Goal: Learn about a topic: Learn about a topic

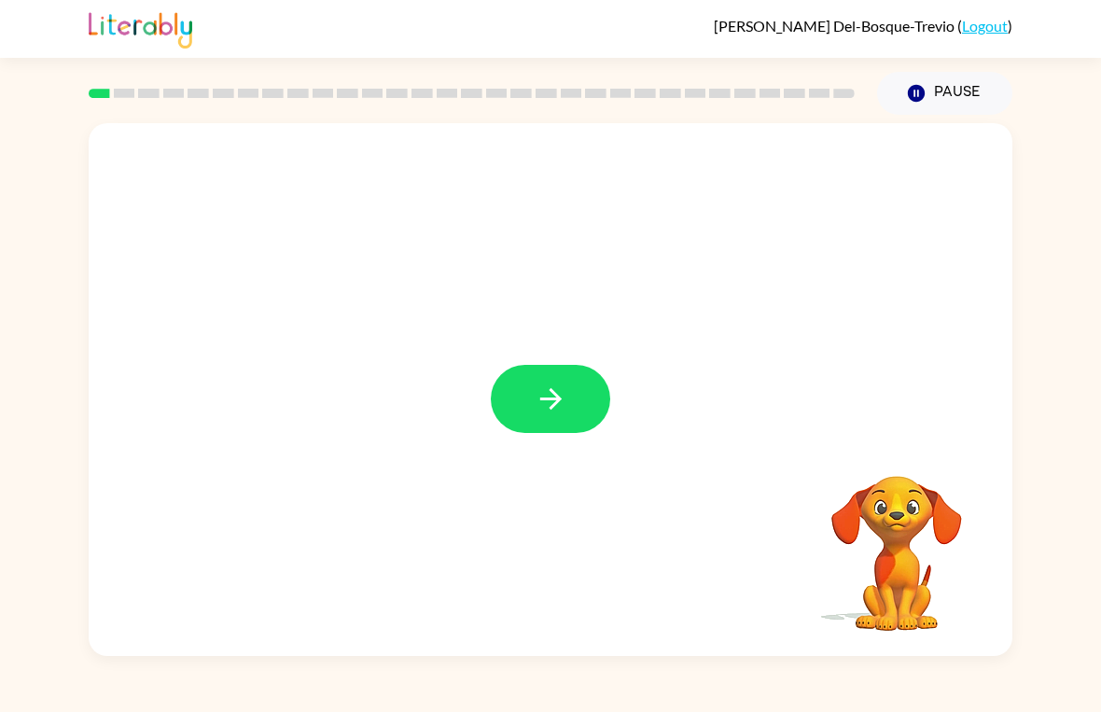
click at [561, 404] on icon "button" at bounding box center [551, 399] width 33 height 33
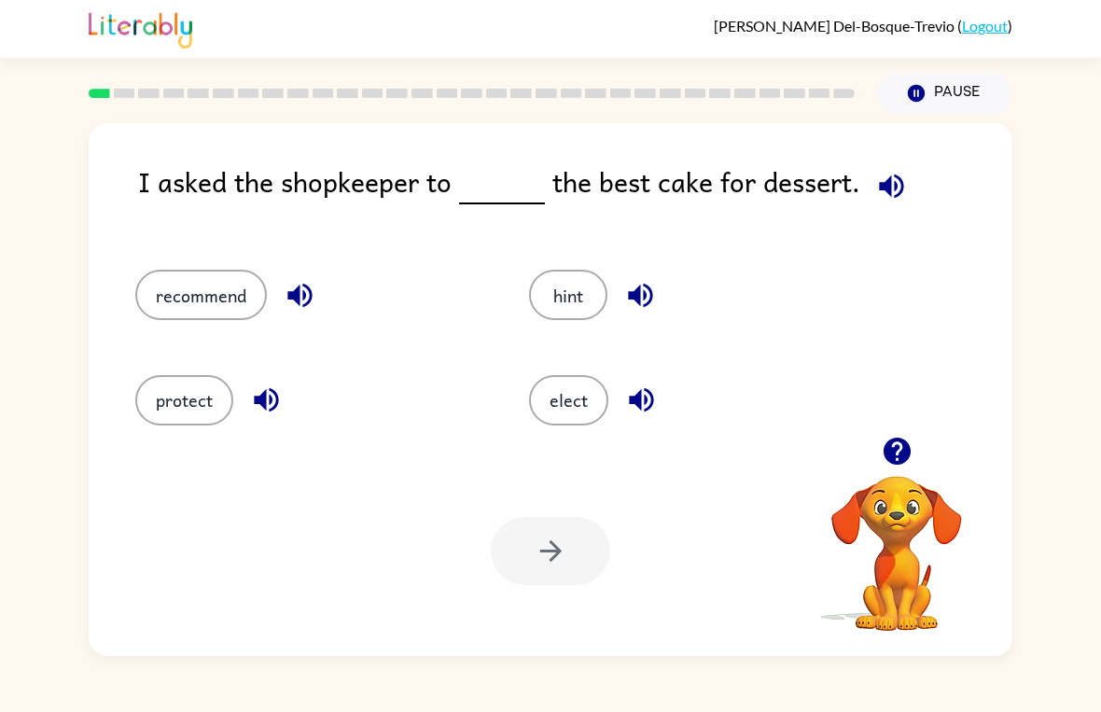
click at [601, 403] on button "elect" at bounding box center [568, 400] width 79 height 50
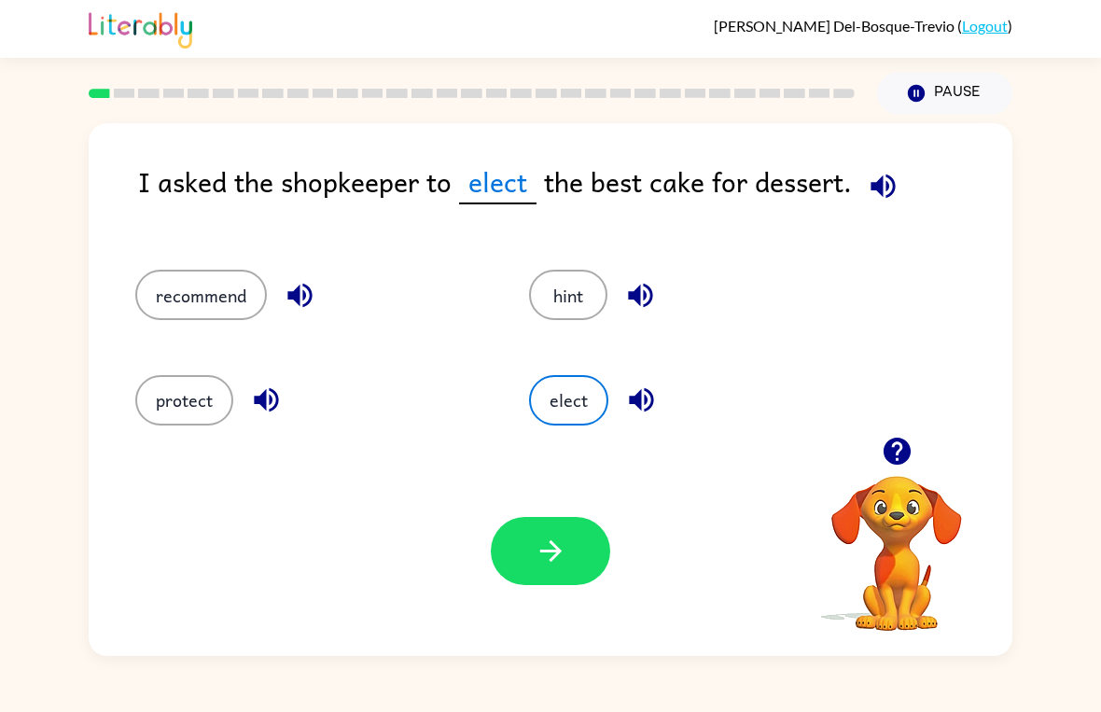
click at [214, 277] on button "recommend" at bounding box center [201, 295] width 132 height 50
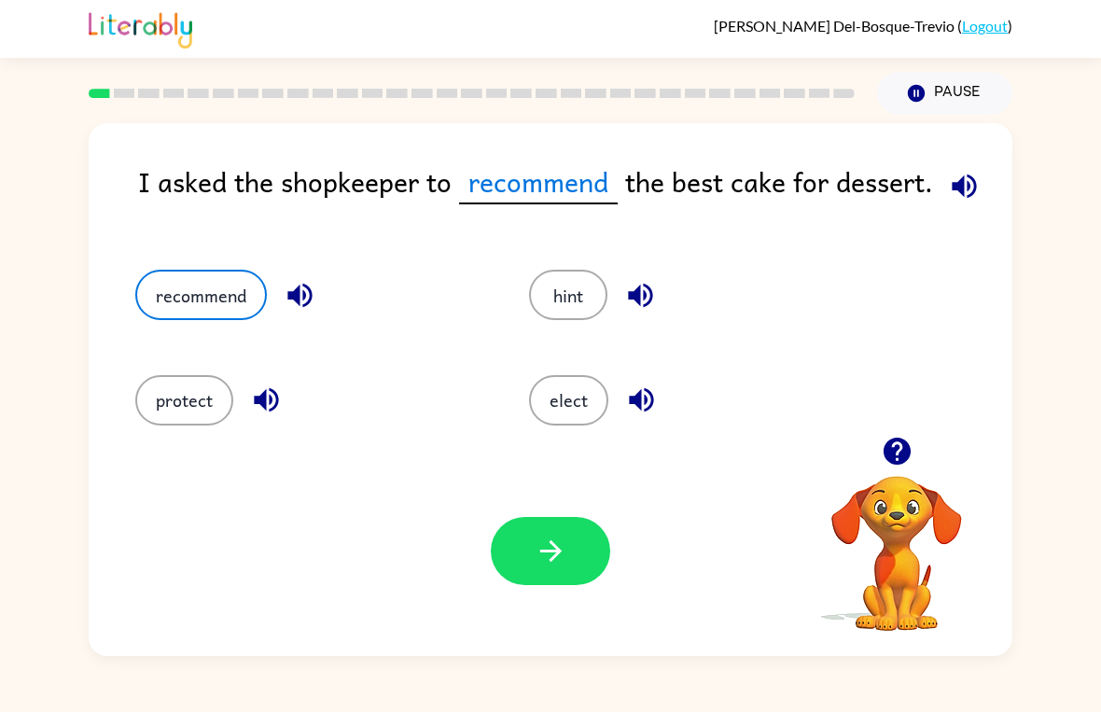
click at [239, 318] on button "recommend" at bounding box center [201, 295] width 132 height 50
click at [575, 532] on button "button" at bounding box center [550, 551] width 119 height 68
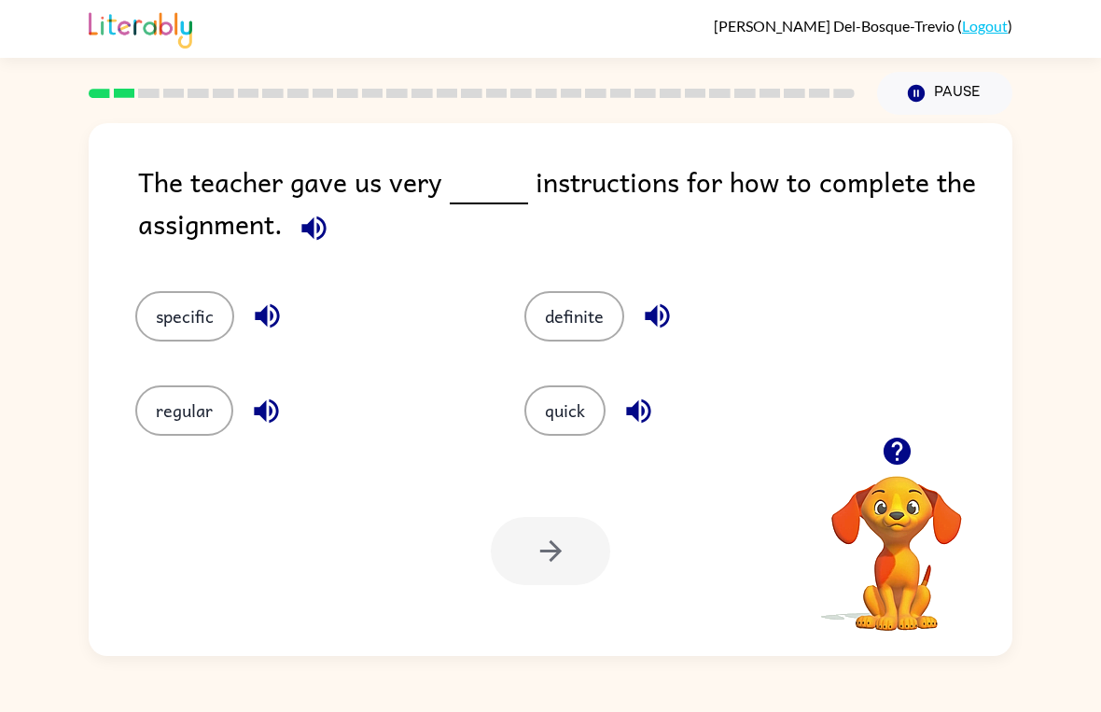
click at [568, 425] on button "quick" at bounding box center [564, 410] width 81 height 50
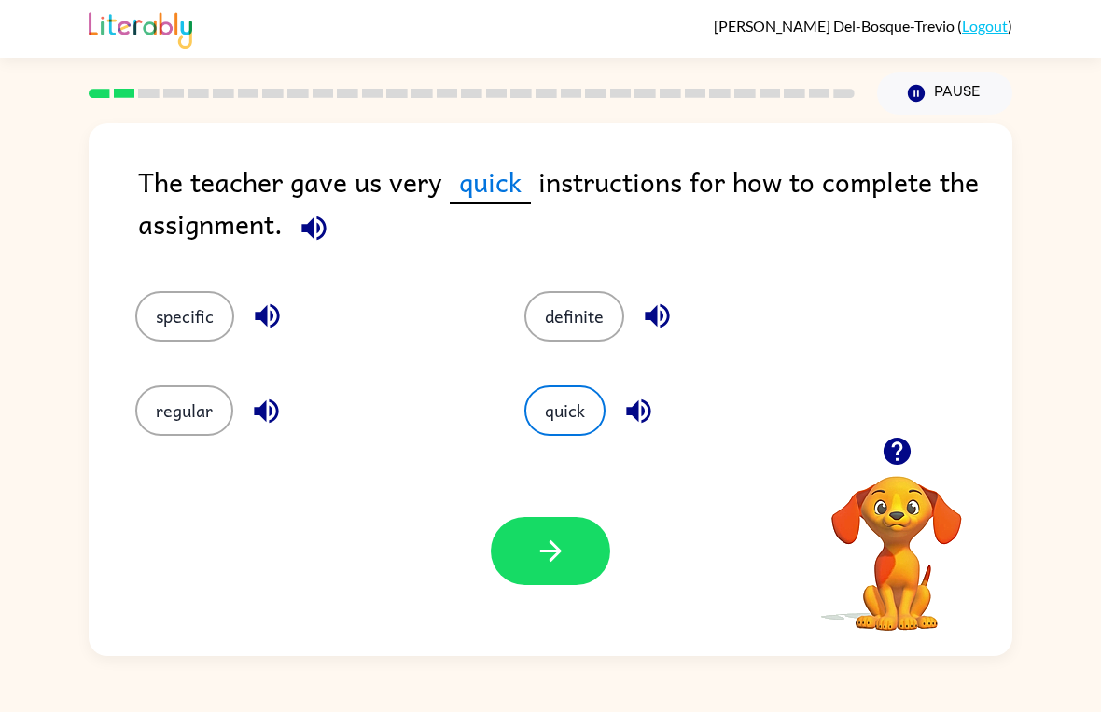
click at [563, 578] on button "button" at bounding box center [550, 551] width 119 height 68
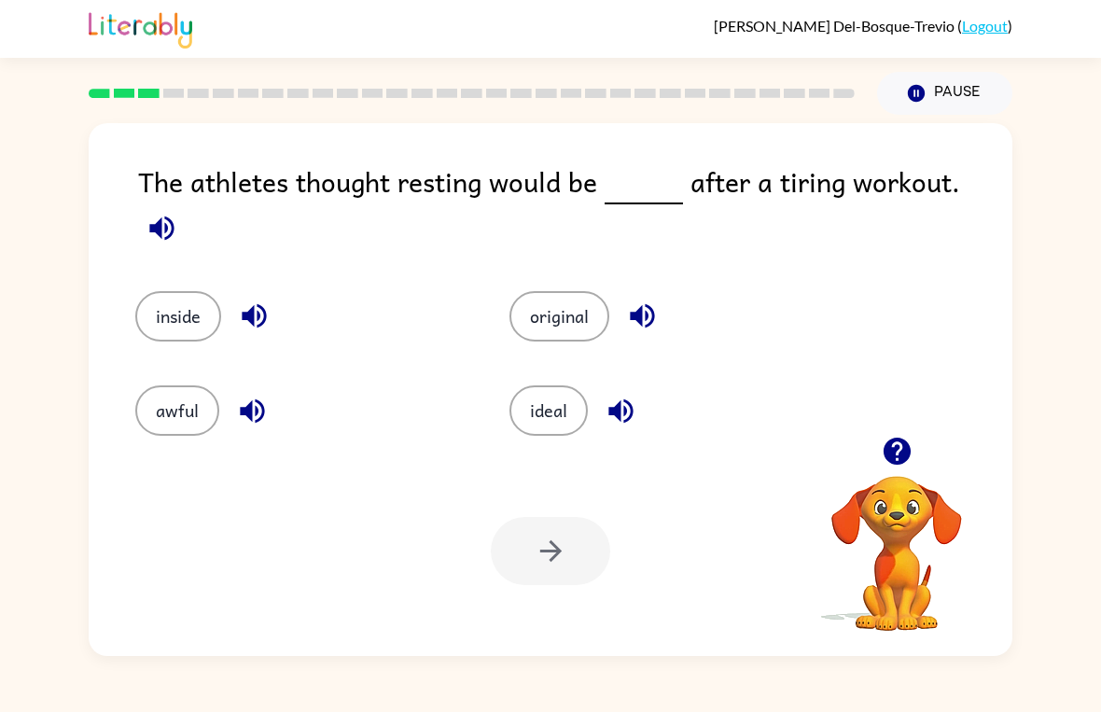
click at [546, 350] on div "ideal" at bounding box center [661, 397] width 374 height 94
click at [581, 306] on button "original" at bounding box center [559, 316] width 100 height 50
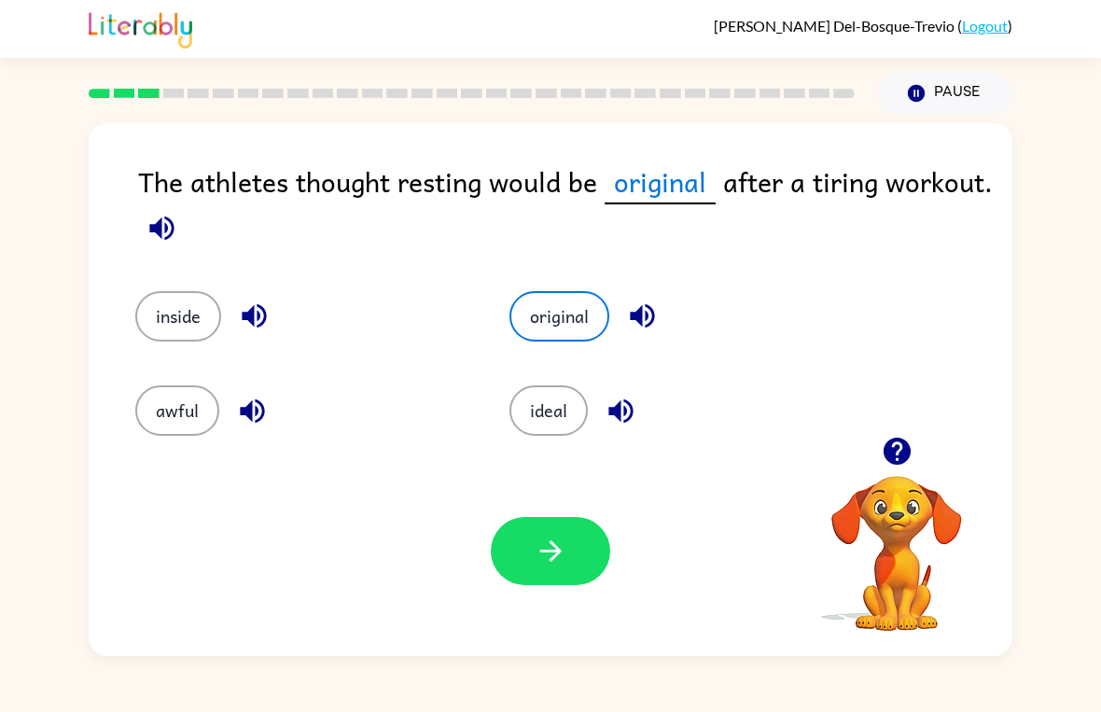
click at [552, 425] on button "ideal" at bounding box center [548, 410] width 78 height 50
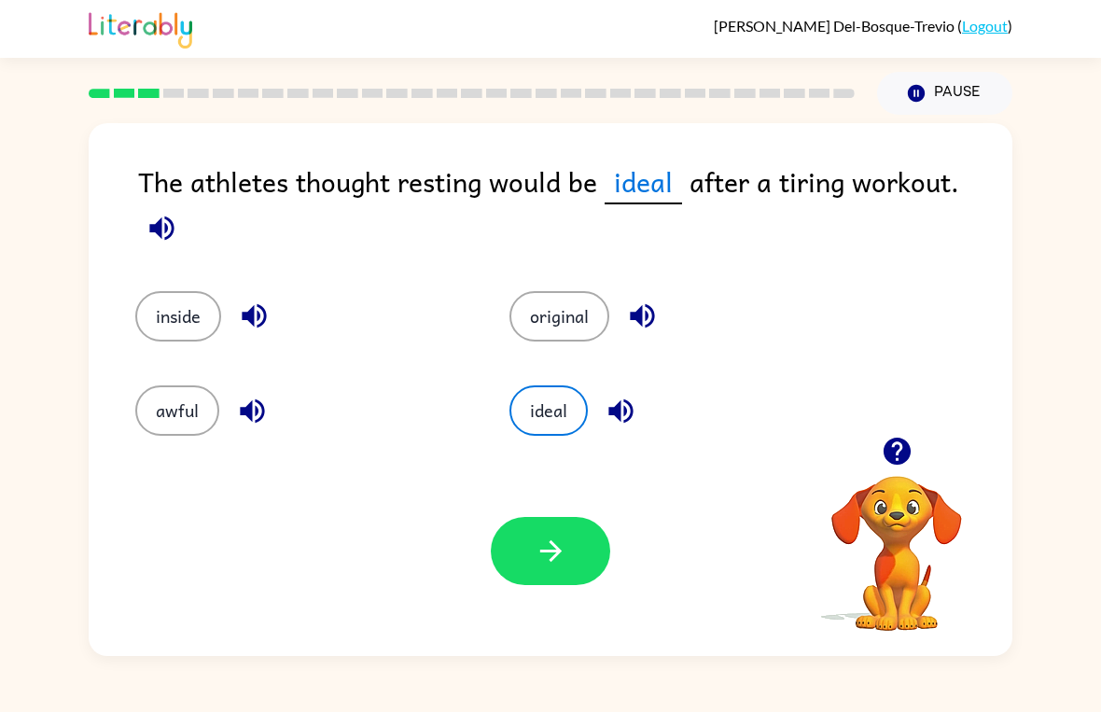
click at [558, 583] on button "button" at bounding box center [550, 551] width 119 height 68
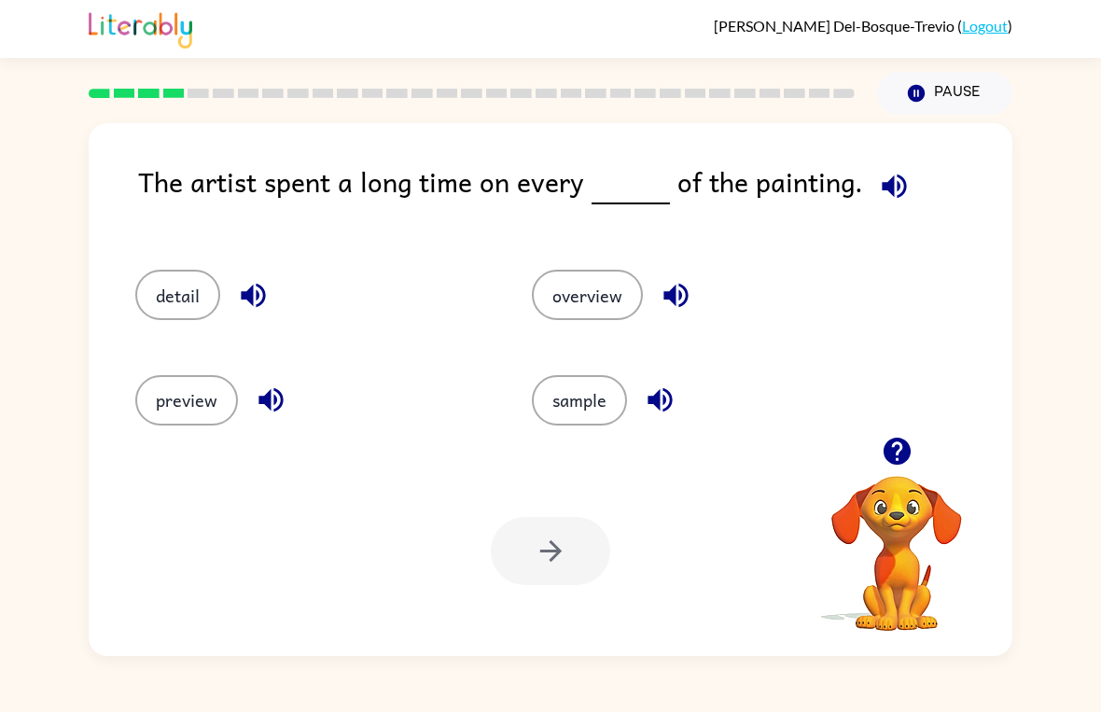
click at [154, 299] on button "detail" at bounding box center [177, 295] width 85 height 50
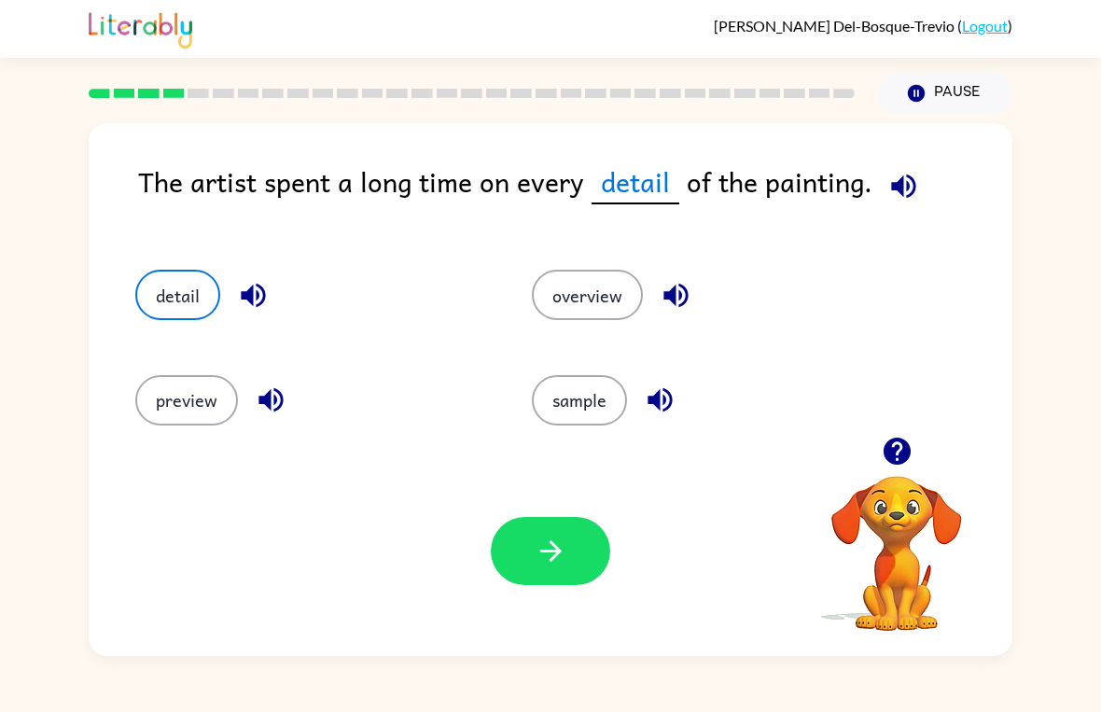
click at [224, 395] on button "preview" at bounding box center [186, 400] width 103 height 50
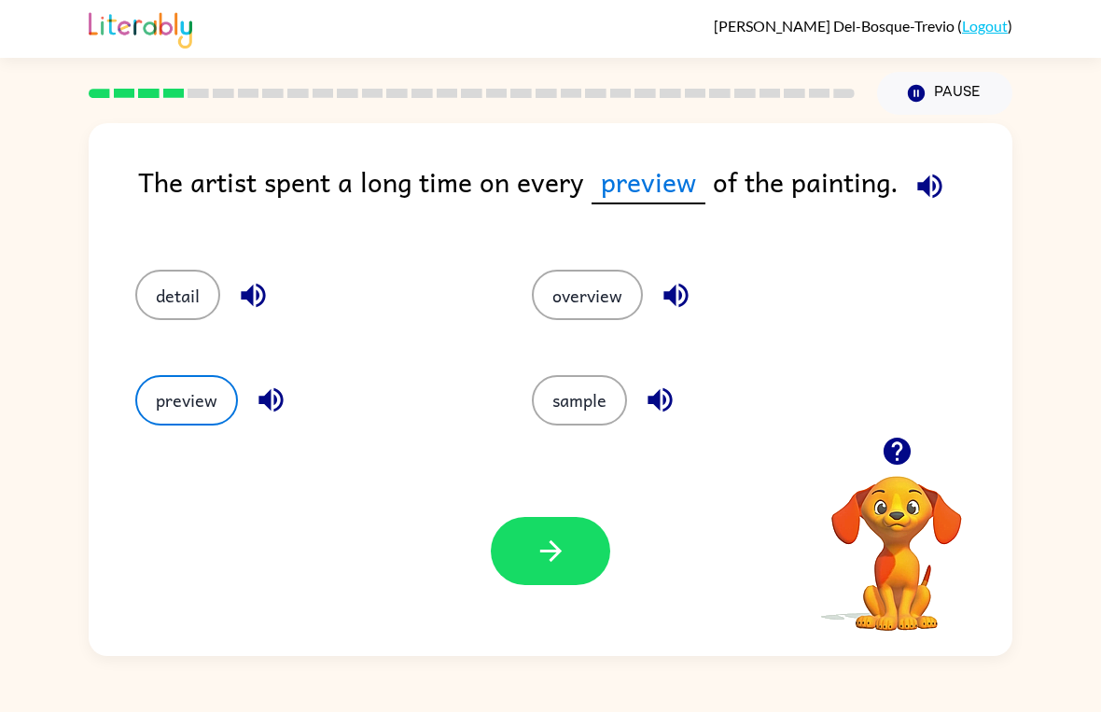
click at [564, 576] on button "button" at bounding box center [550, 551] width 119 height 68
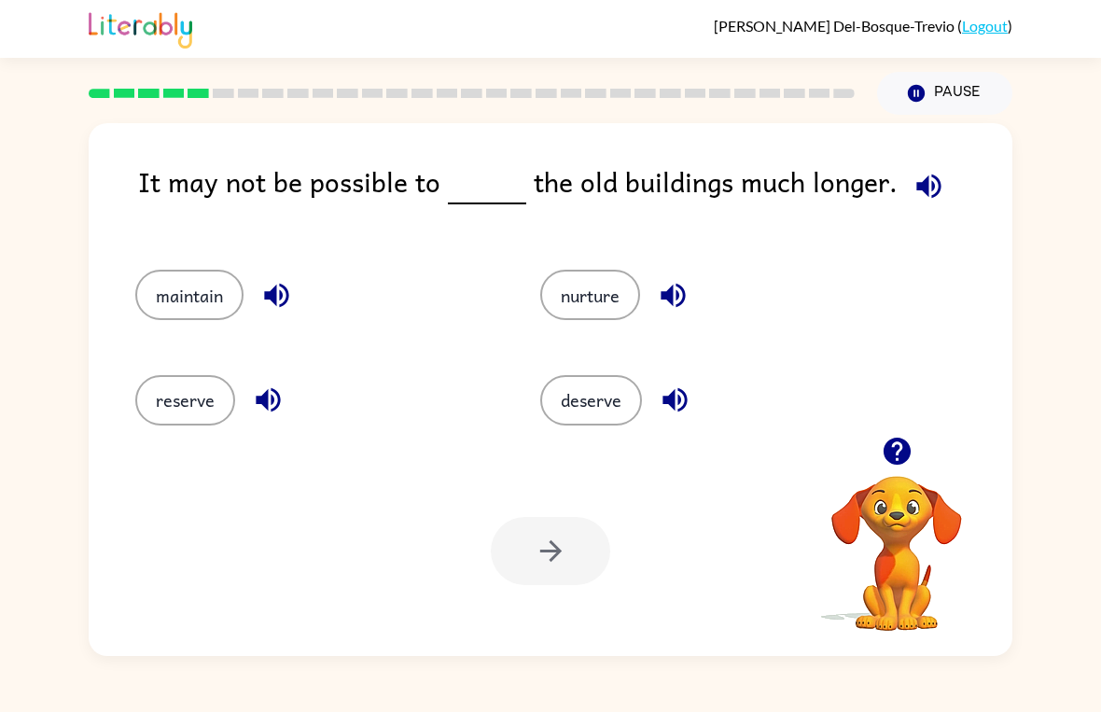
click at [625, 424] on button "deserve" at bounding box center [591, 400] width 102 height 50
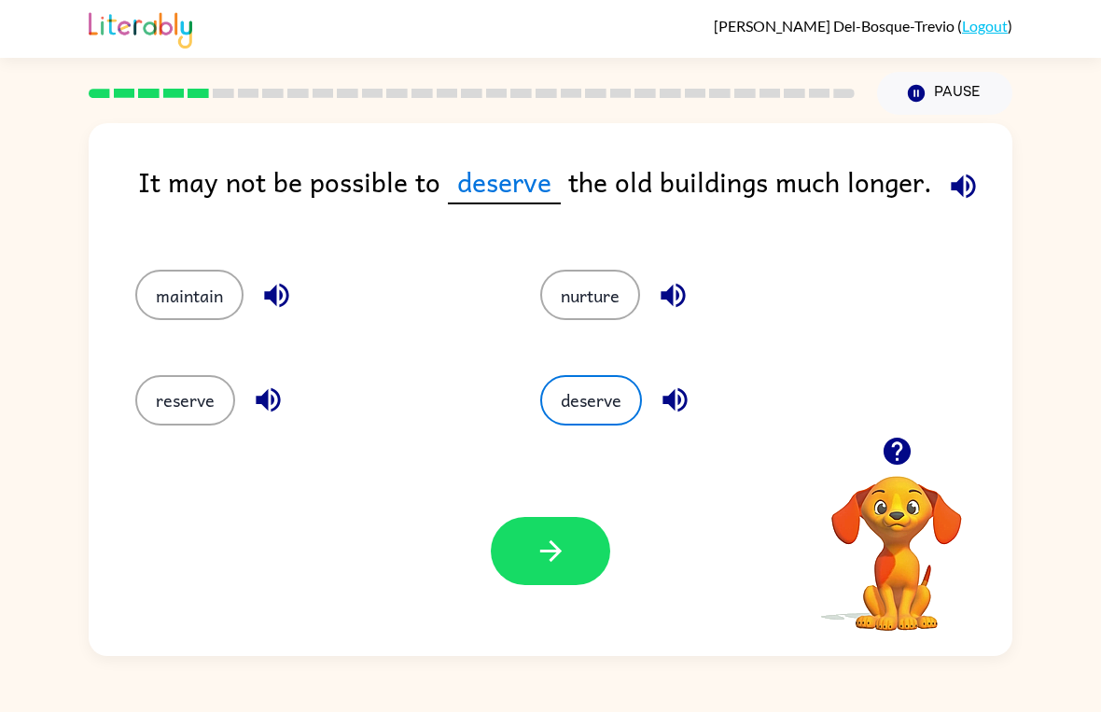
click at [511, 583] on button "button" at bounding box center [550, 551] width 119 height 68
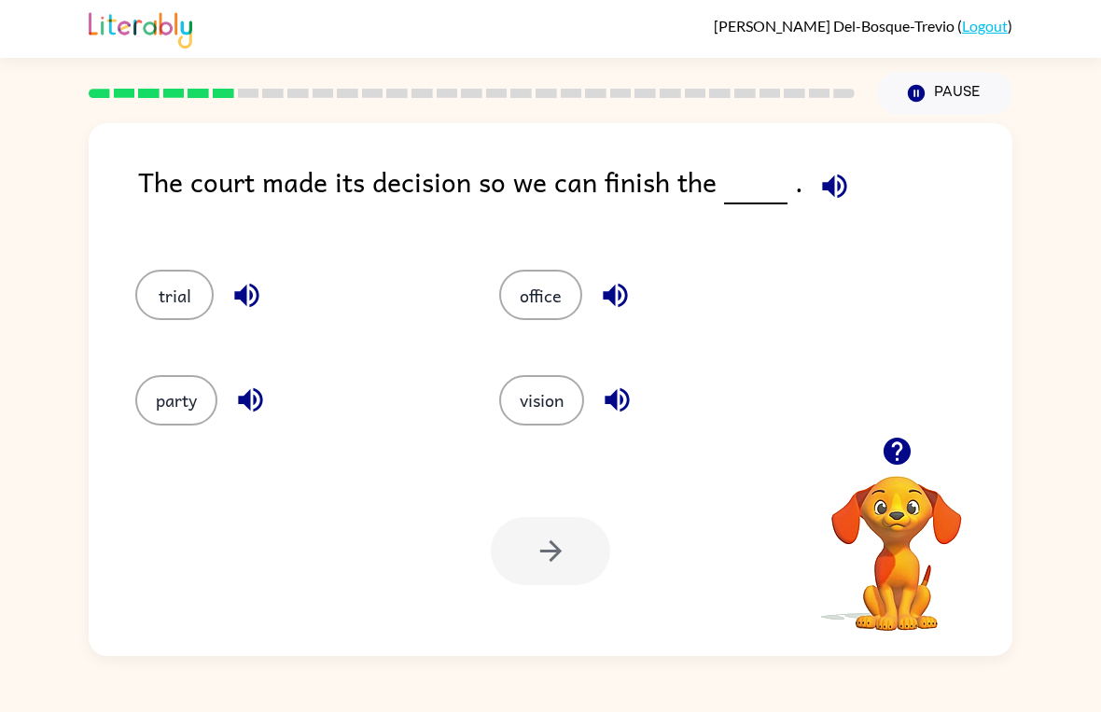
click at [548, 310] on button "office" at bounding box center [540, 295] width 83 height 50
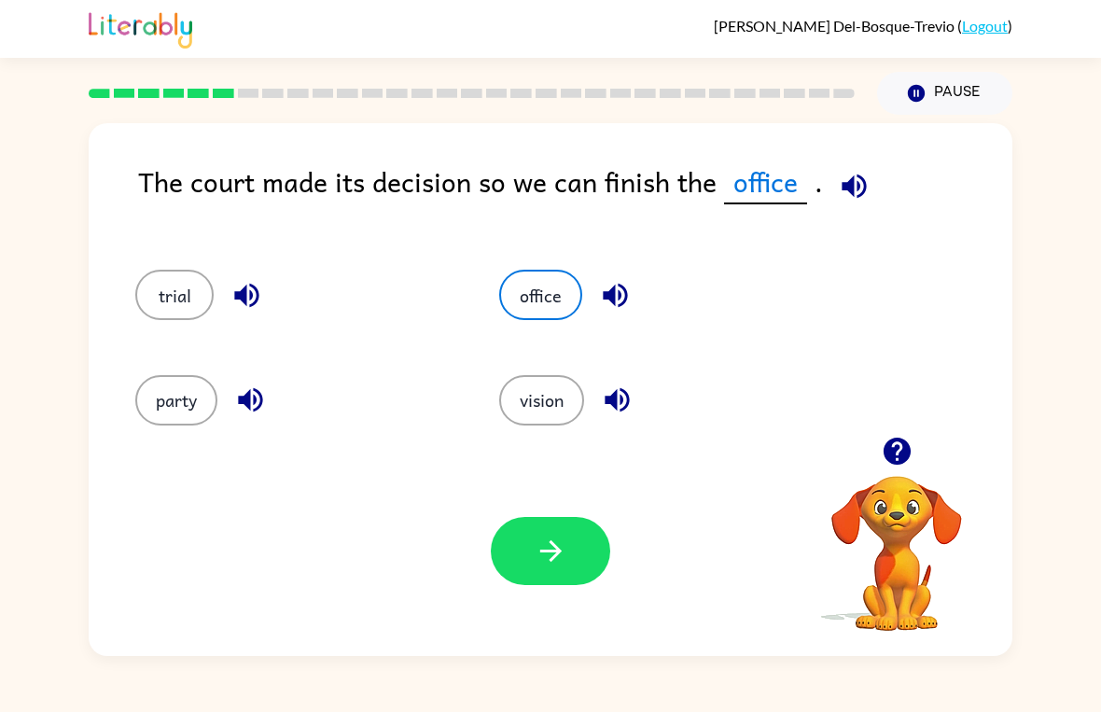
click at [185, 364] on div "party" at bounding box center [282, 392] width 364 height 104
click at [171, 422] on button "party" at bounding box center [176, 400] width 82 height 50
click at [548, 606] on div "Your browser must support playing .mp4 files to use Literably. Please try using…" at bounding box center [551, 551] width 924 height 210
click at [561, 571] on button "button" at bounding box center [550, 551] width 119 height 68
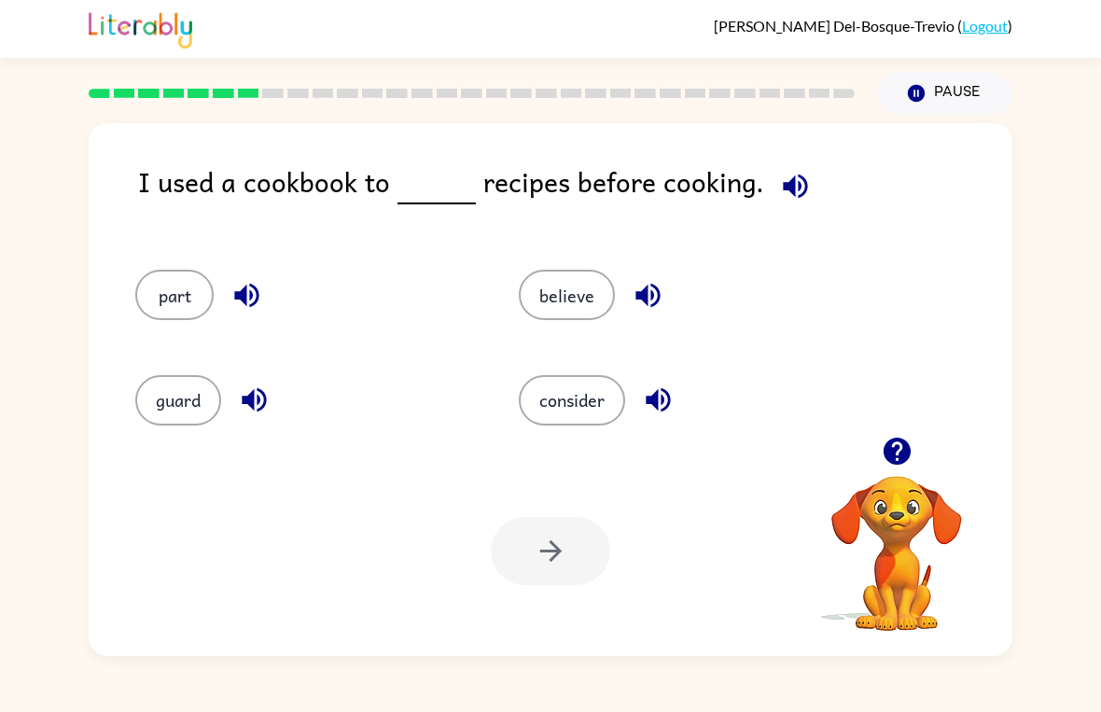
click at [562, 313] on button "believe" at bounding box center [567, 295] width 96 height 50
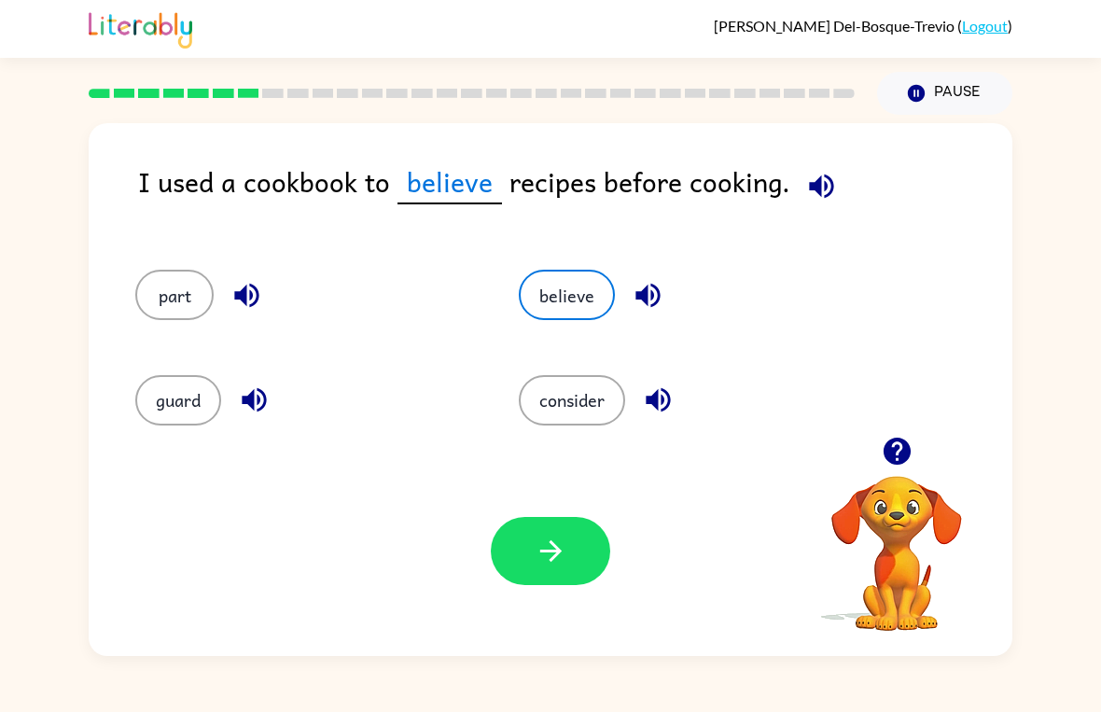
click at [546, 571] on button "button" at bounding box center [550, 551] width 119 height 68
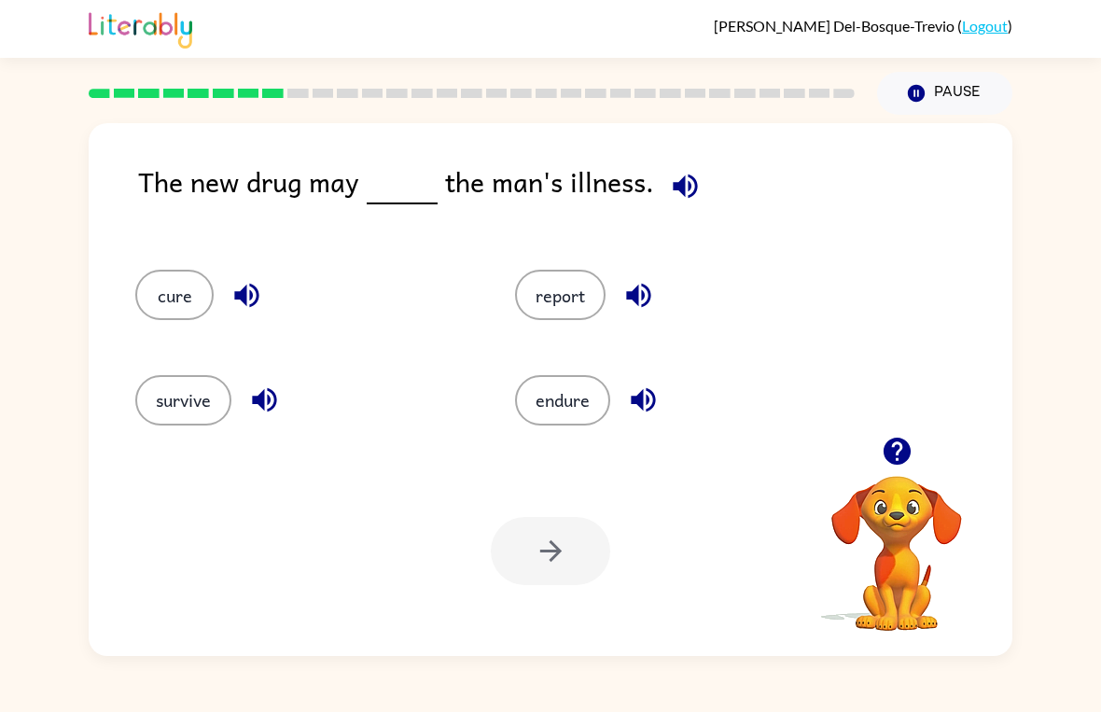
click at [170, 309] on button "cure" at bounding box center [174, 295] width 78 height 50
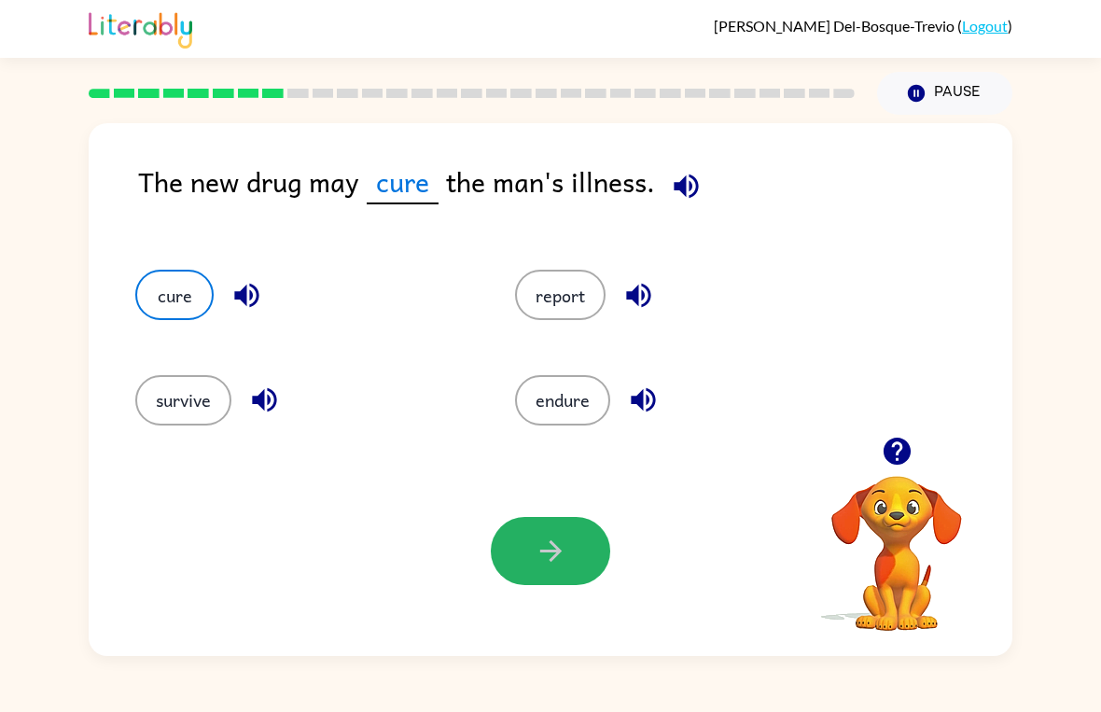
click at [542, 544] on icon "button" at bounding box center [551, 551] width 33 height 33
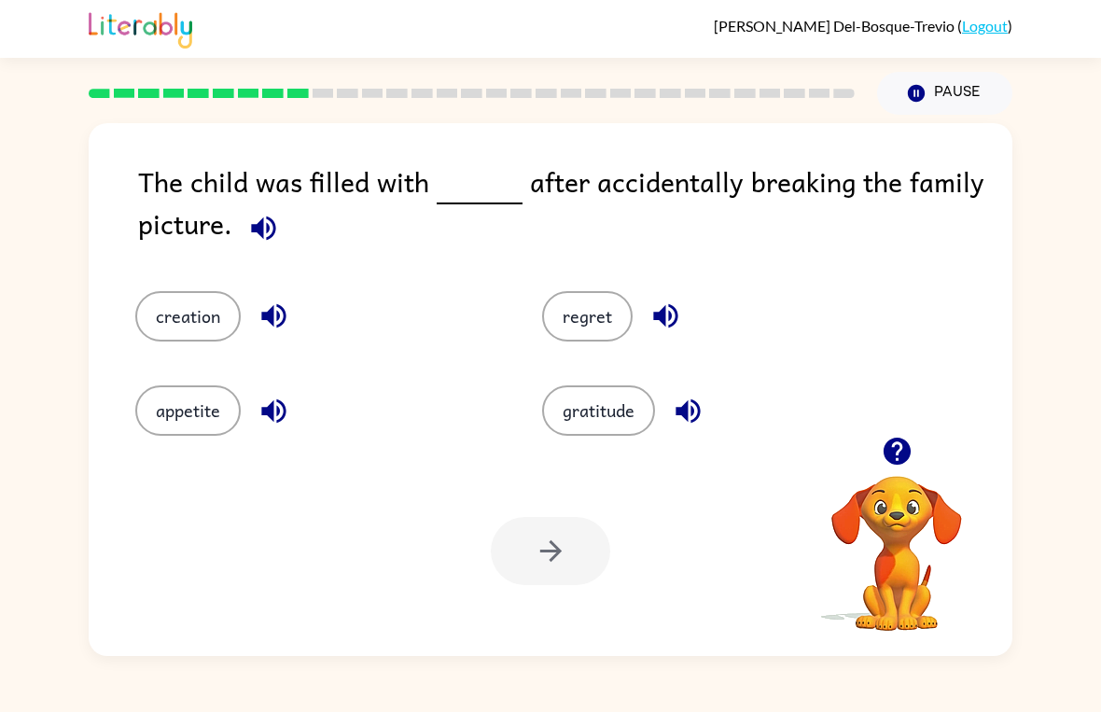
click at [598, 378] on div "gratitude" at bounding box center [710, 397] width 407 height 94
click at [622, 399] on button "gratitude" at bounding box center [598, 410] width 113 height 50
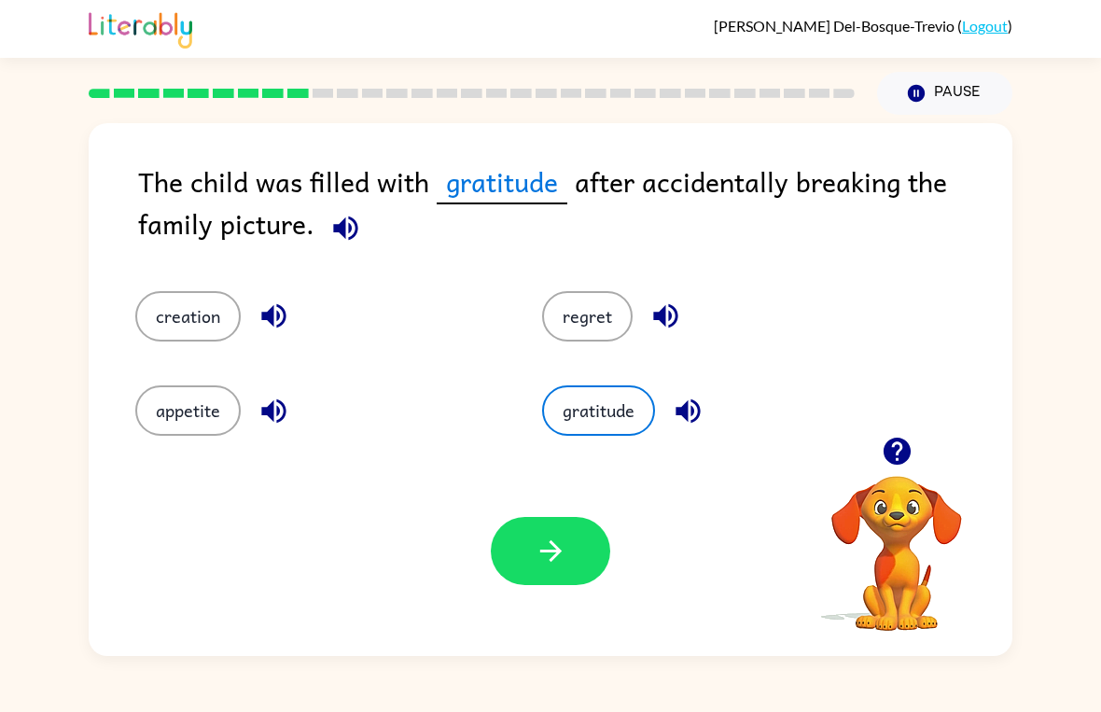
click at [526, 582] on button "button" at bounding box center [550, 551] width 119 height 68
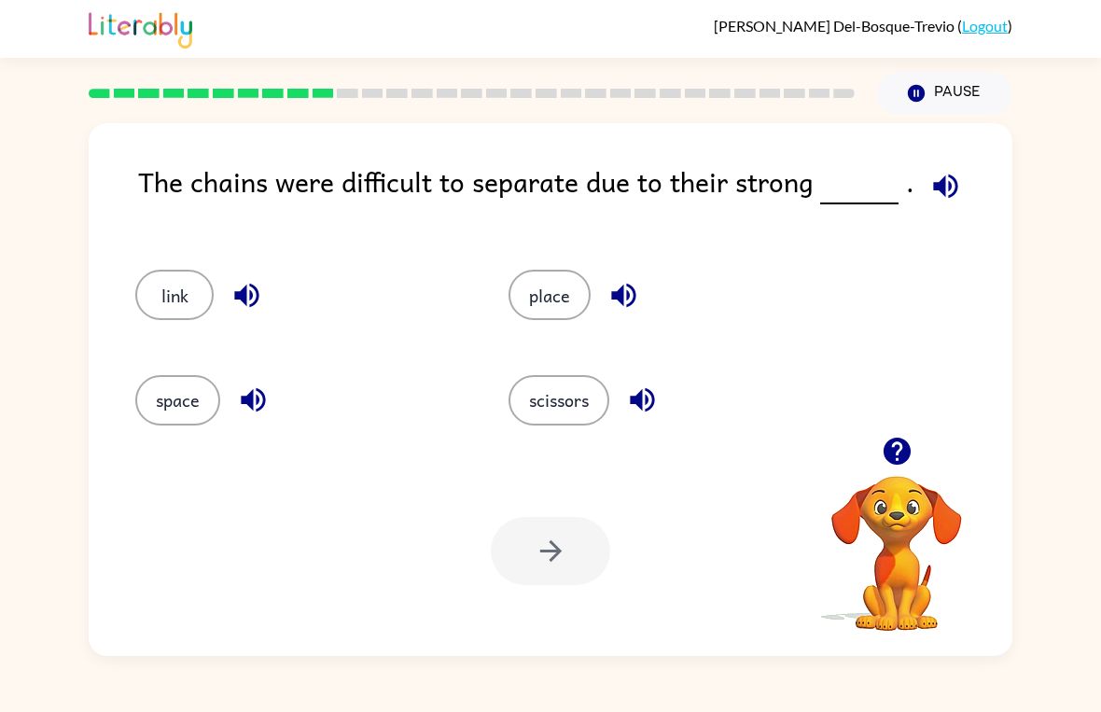
click at [550, 320] on button "place" at bounding box center [549, 295] width 82 height 50
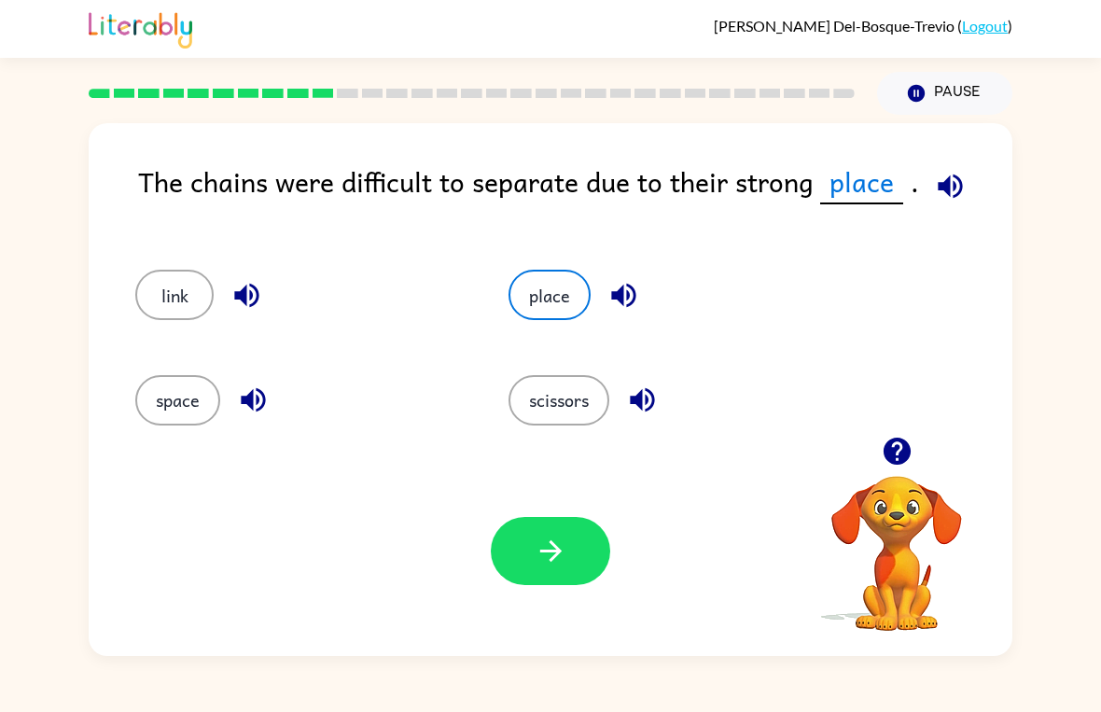
click at [529, 600] on div "Your browser must support playing .mp4 files to use Literably. Please try using…" at bounding box center [551, 551] width 924 height 210
click at [159, 411] on button "space" at bounding box center [177, 400] width 85 height 50
click at [574, 578] on button "button" at bounding box center [550, 551] width 119 height 68
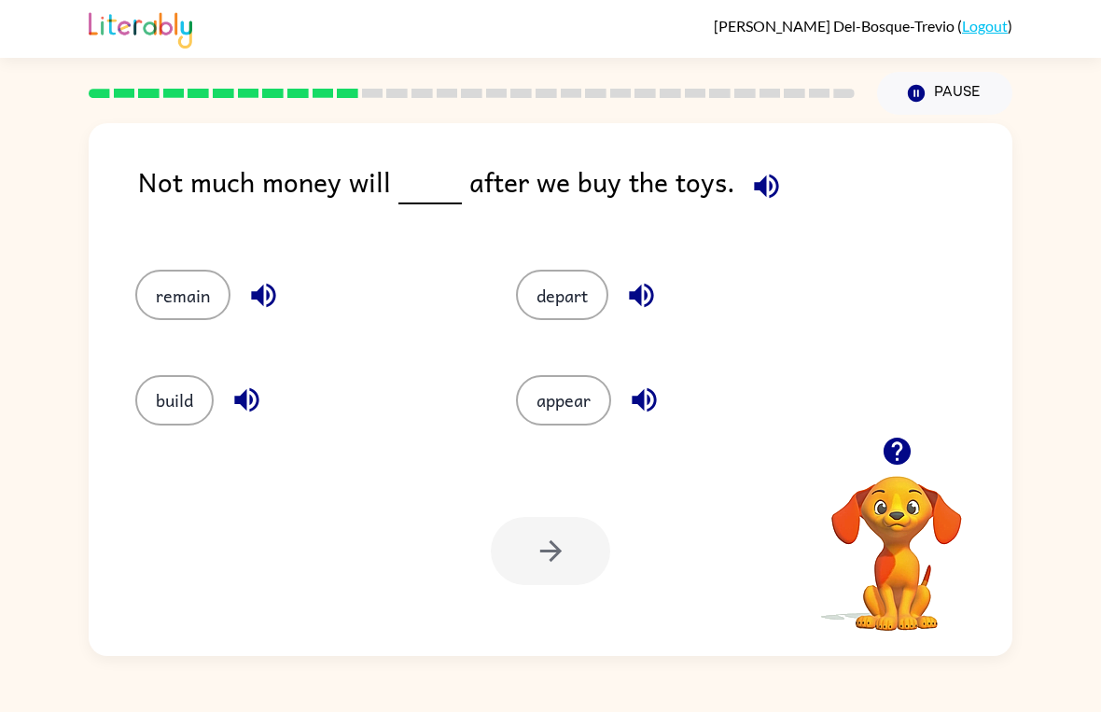
click at [173, 299] on button "remain" at bounding box center [182, 295] width 95 height 50
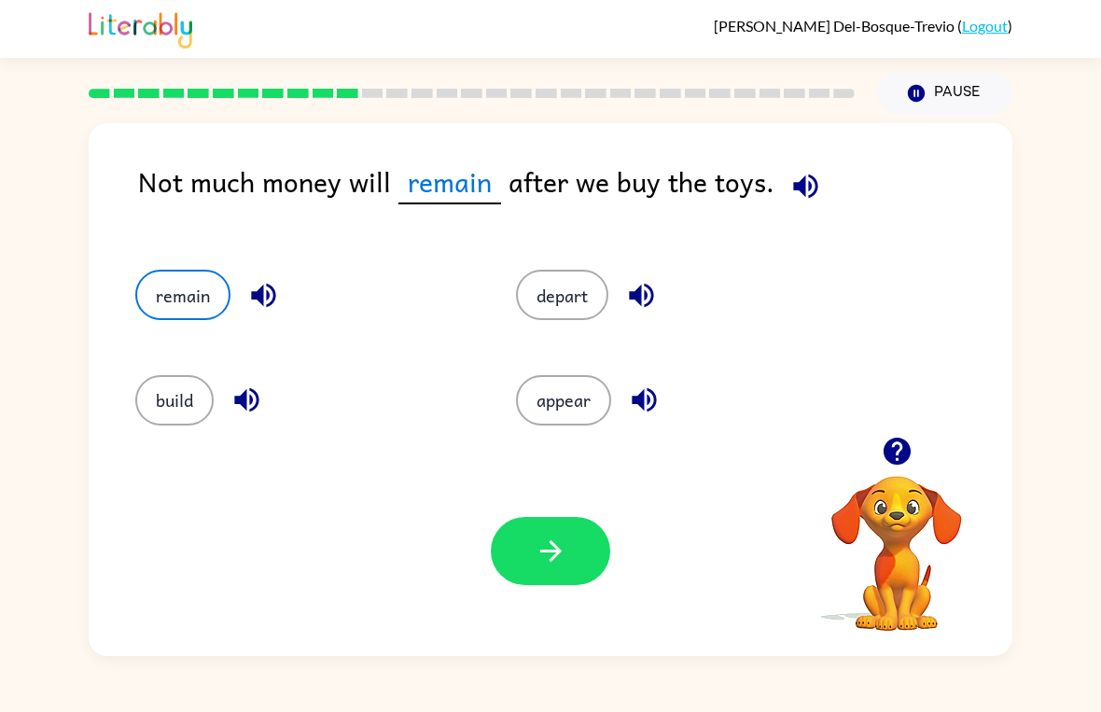
click at [535, 585] on button "button" at bounding box center [550, 551] width 119 height 68
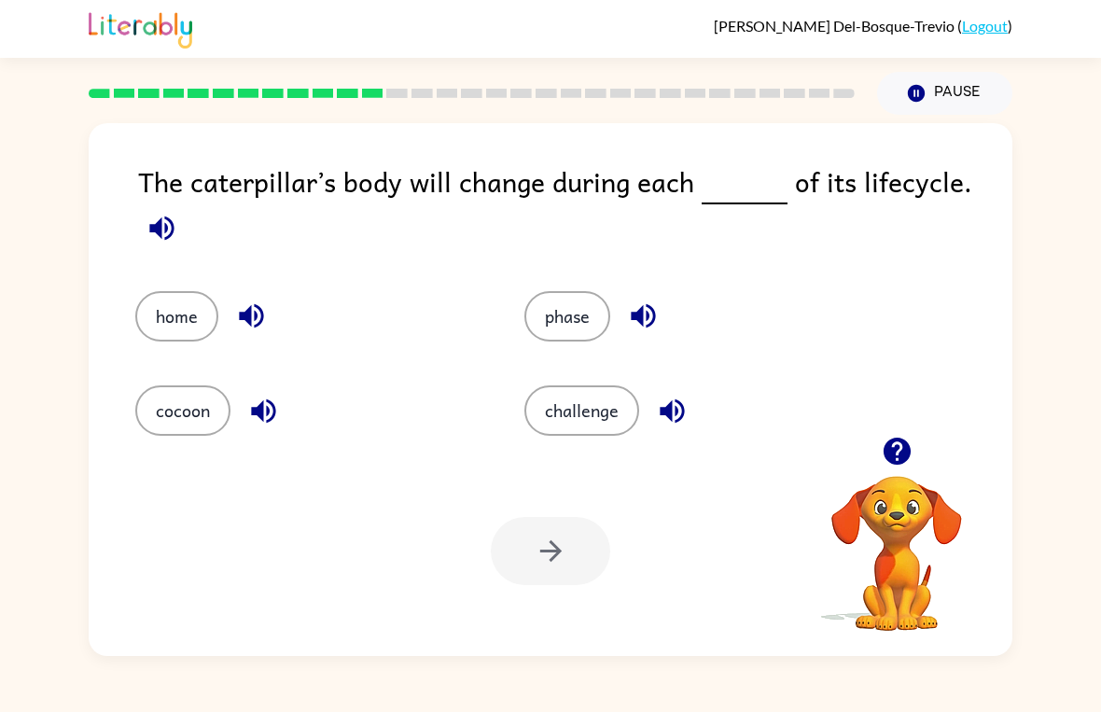
click at [633, 474] on div "Your browser must support playing .mp4 files to use Literably. Please try using…" at bounding box center [551, 551] width 924 height 210
click at [599, 401] on button "challenge" at bounding box center [581, 410] width 115 height 50
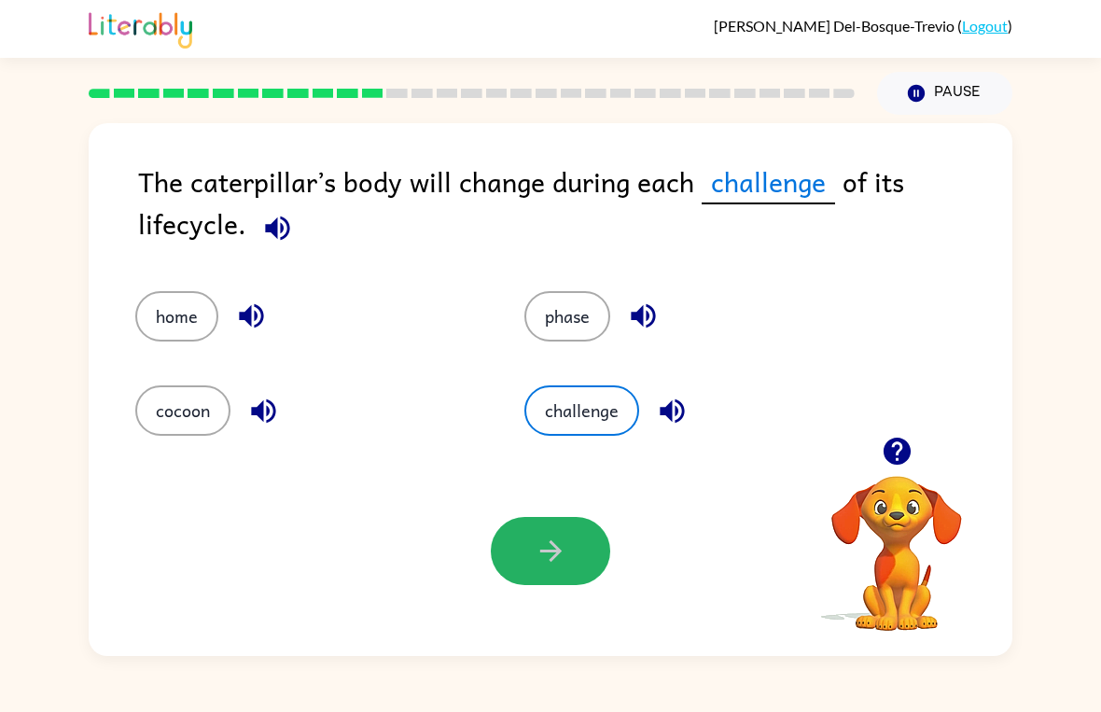
click at [574, 561] on button "button" at bounding box center [550, 551] width 119 height 68
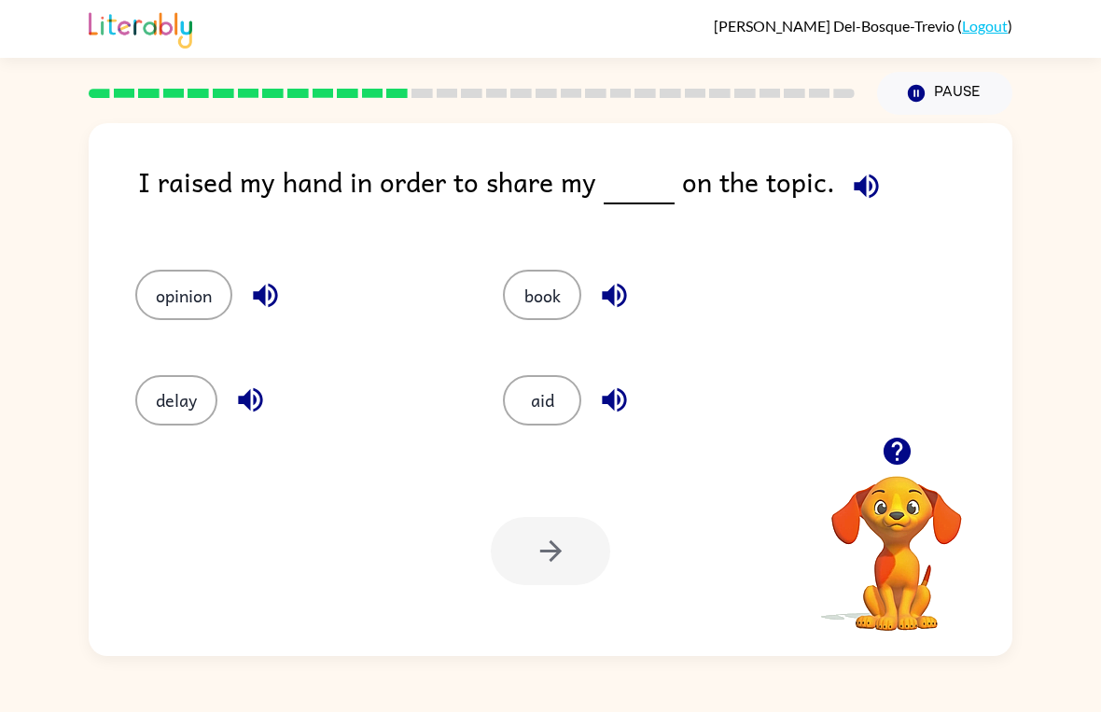
click at [552, 272] on button "book" at bounding box center [542, 295] width 78 height 50
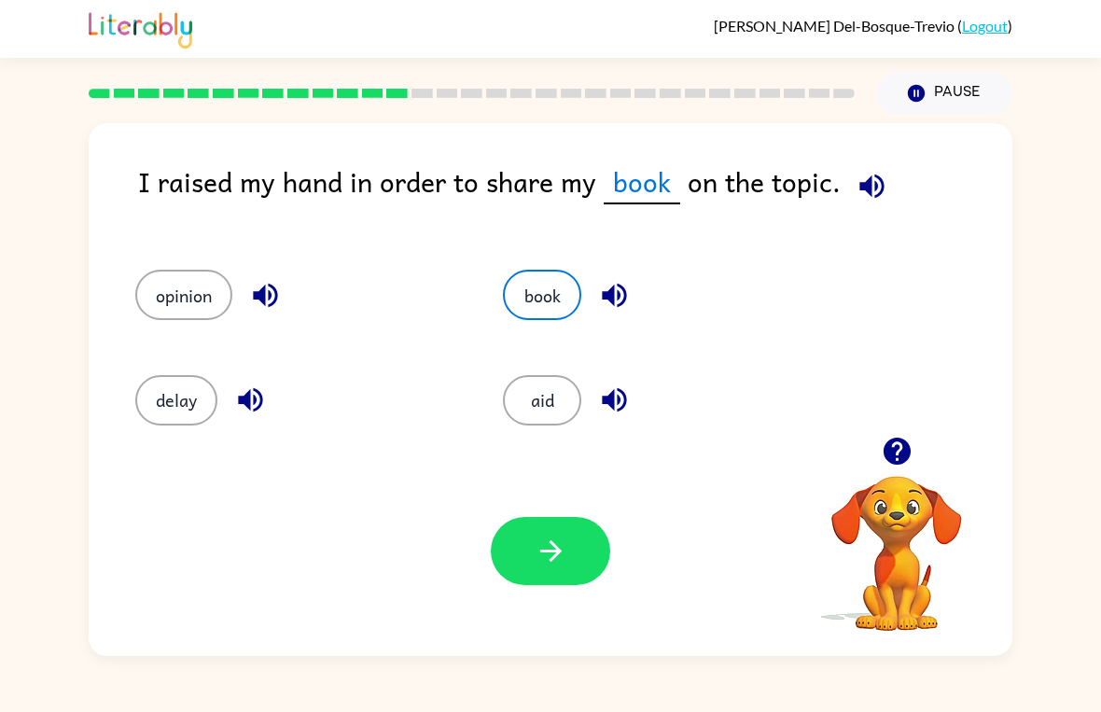
click at [564, 568] on button "button" at bounding box center [550, 551] width 119 height 68
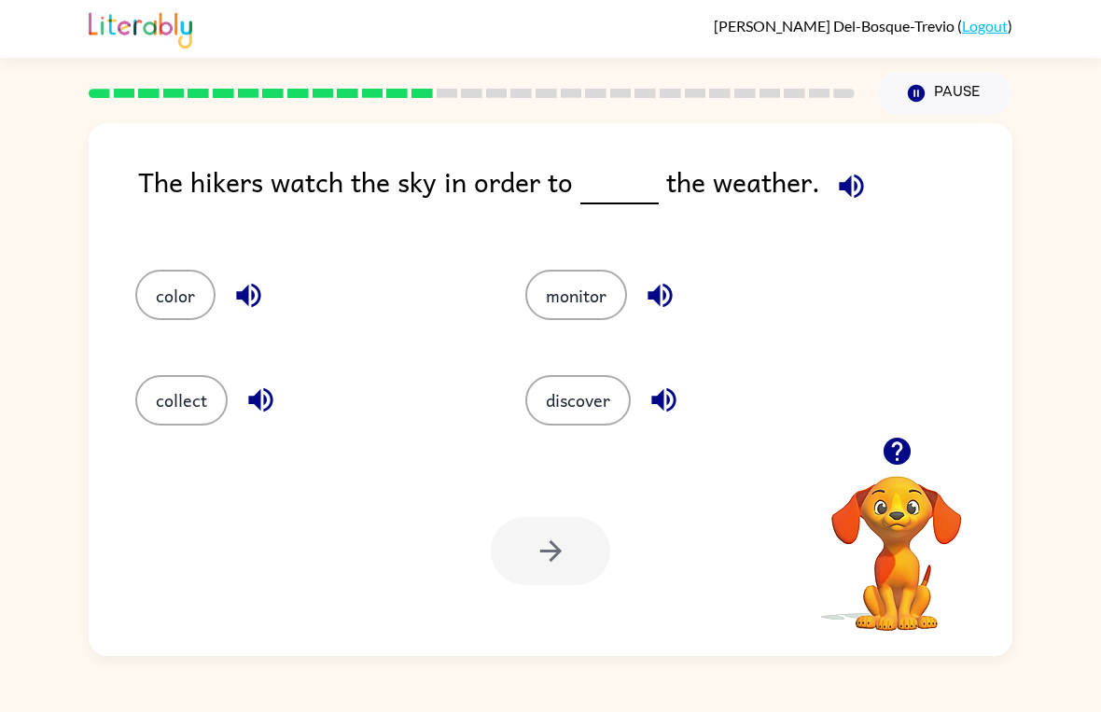
click at [588, 537] on div at bounding box center [550, 551] width 119 height 68
click at [564, 379] on button "discover" at bounding box center [577, 400] width 105 height 50
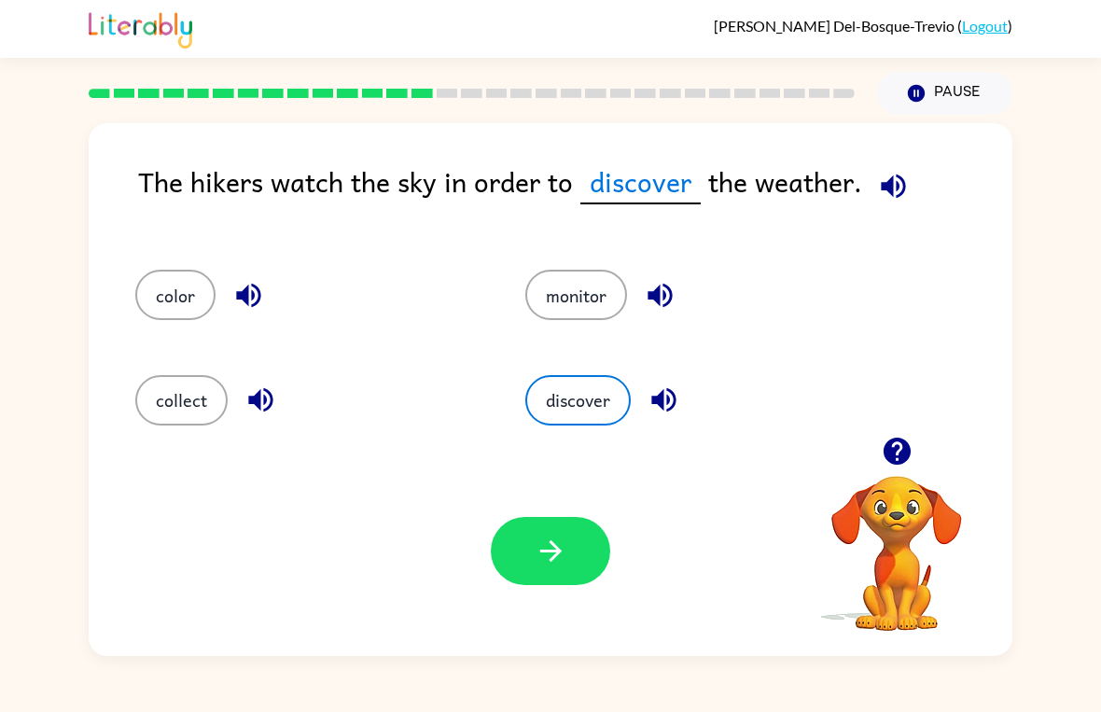
click at [563, 378] on button "discover" at bounding box center [577, 400] width 105 height 50
click at [564, 550] on icon "button" at bounding box center [551, 551] width 33 height 33
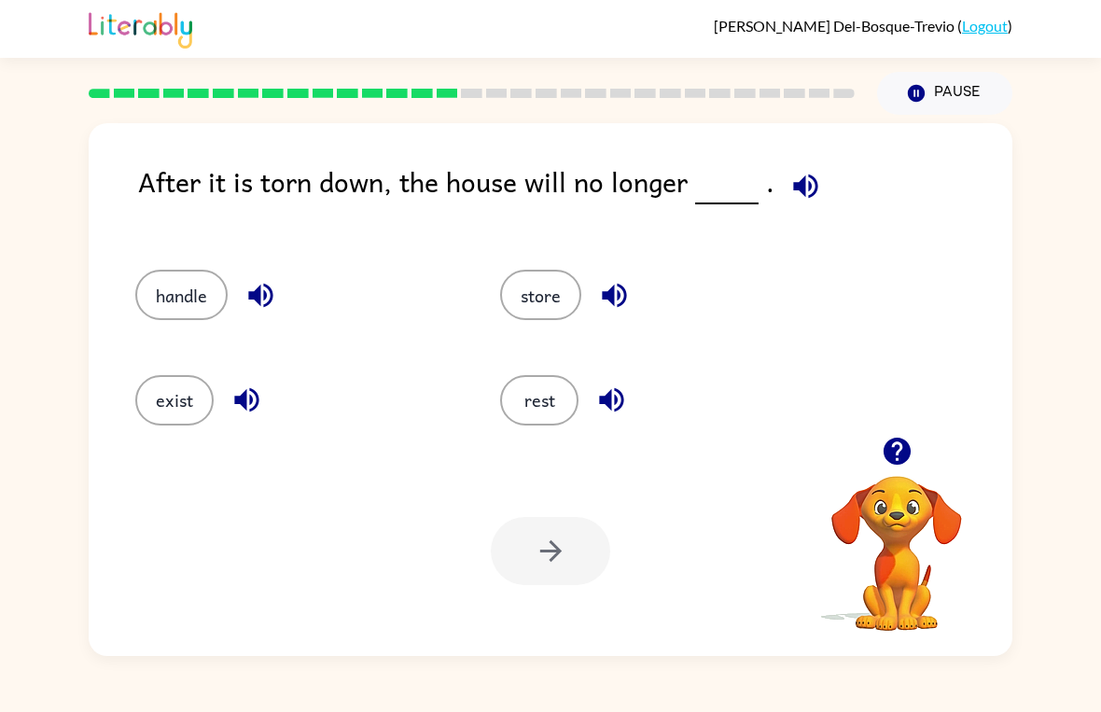
click at [160, 405] on button "exist" at bounding box center [174, 400] width 78 height 50
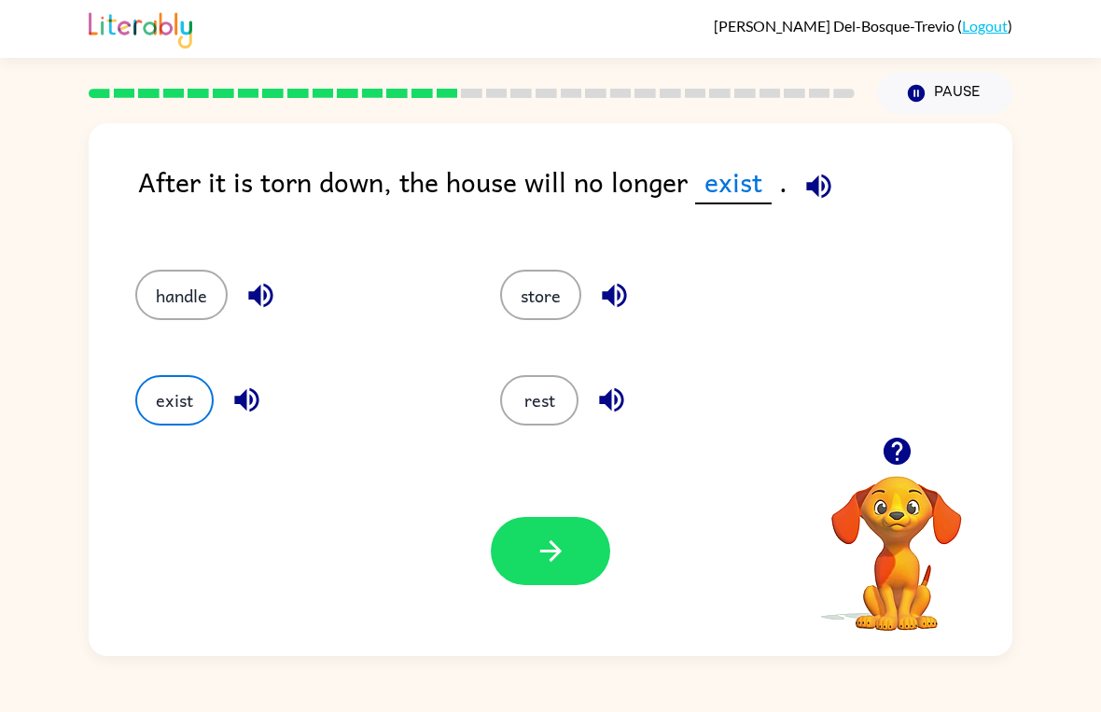
click at [552, 542] on icon "button" at bounding box center [551, 551] width 33 height 33
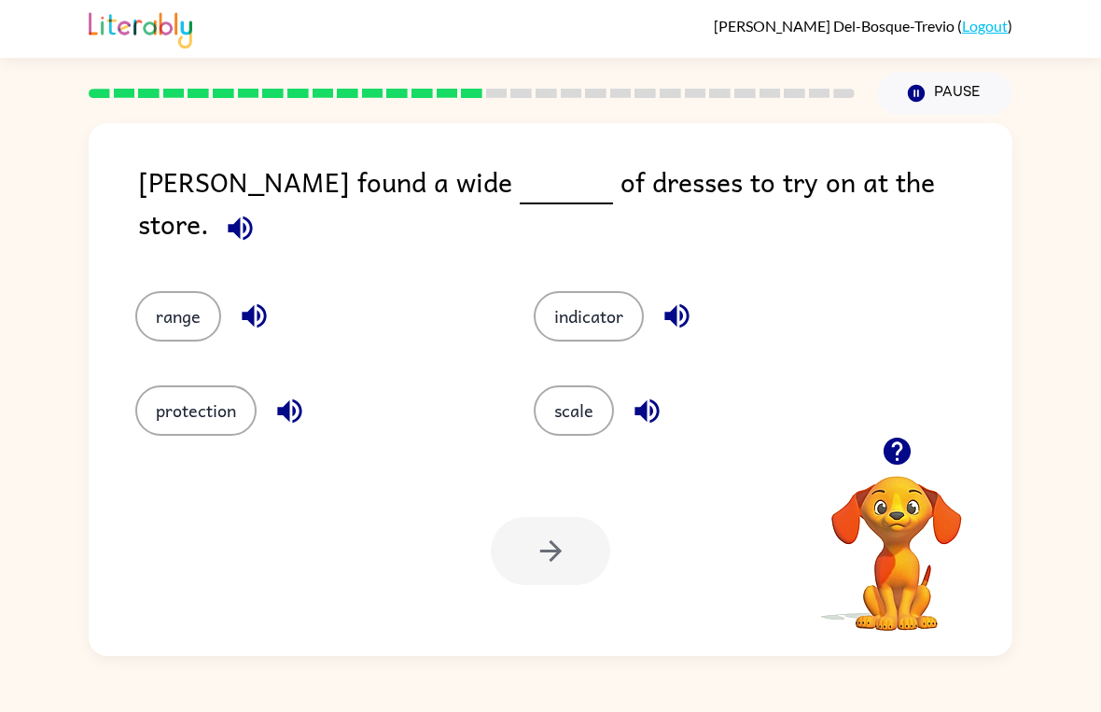
click at [605, 365] on div "scale" at bounding box center [697, 397] width 398 height 94
click at [583, 412] on button "scale" at bounding box center [574, 410] width 80 height 50
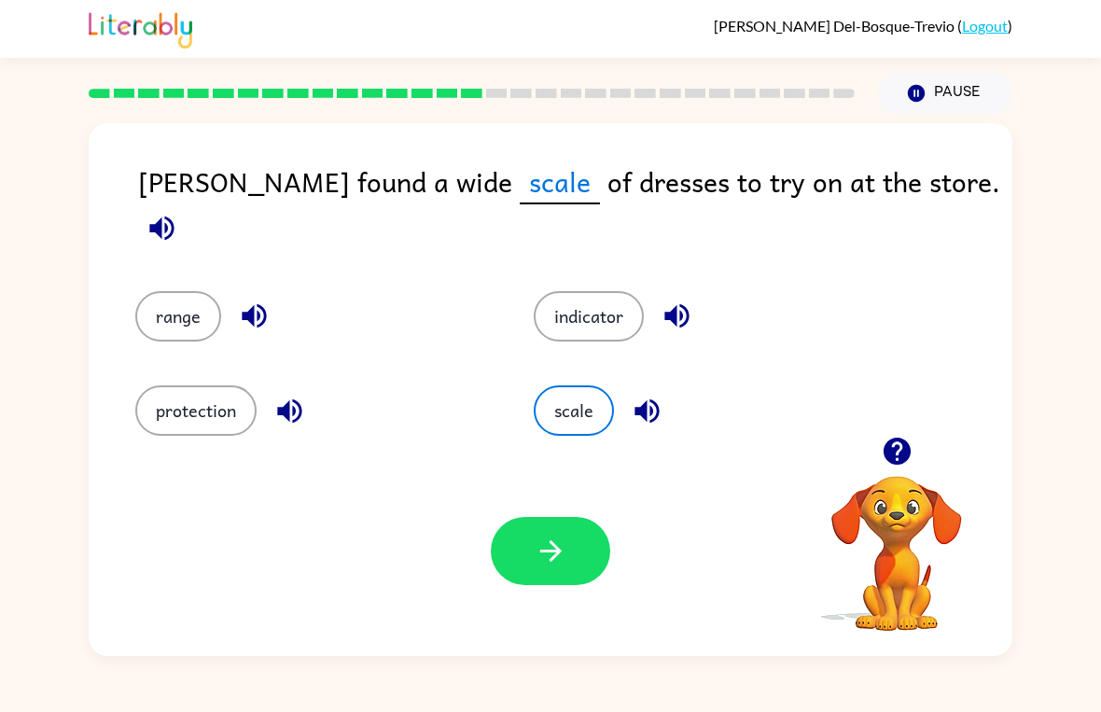
click at [531, 559] on button "button" at bounding box center [550, 551] width 119 height 68
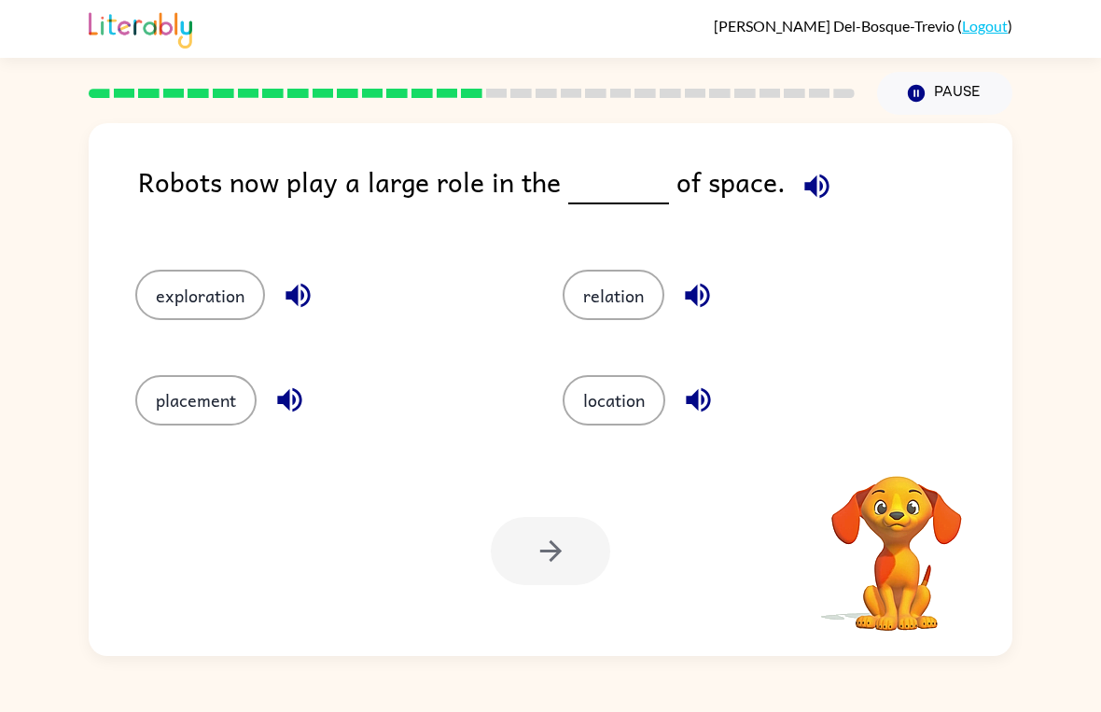
click at [531, 504] on div "Your browser must support playing .mp4 files to use Literably. Please try using…" at bounding box center [551, 551] width 924 height 210
click at [606, 292] on button "relation" at bounding box center [614, 295] width 102 height 50
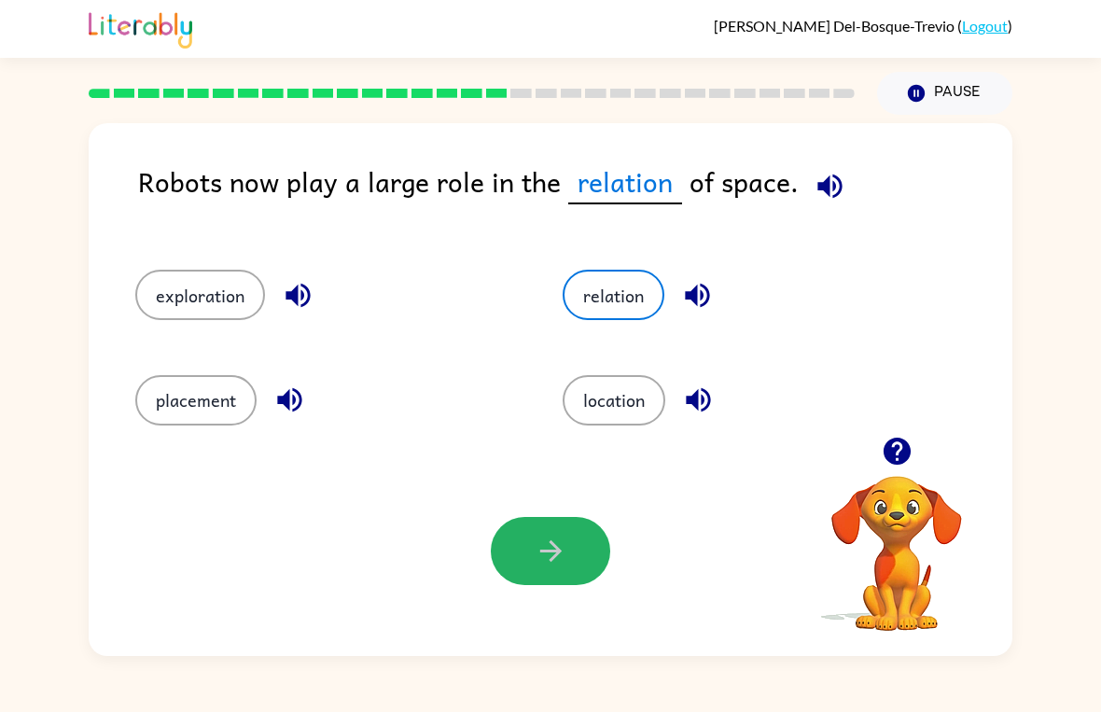
click at [522, 549] on button "button" at bounding box center [550, 551] width 119 height 68
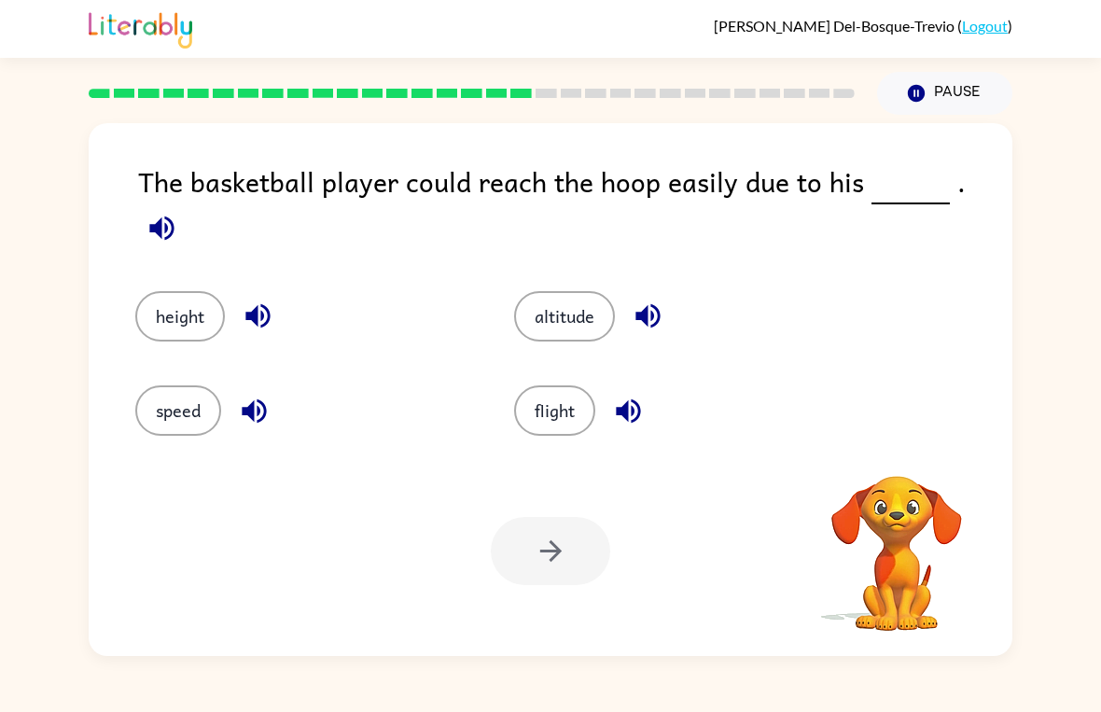
click at [530, 545] on div at bounding box center [550, 551] width 119 height 68
click at [145, 295] on button "height" at bounding box center [180, 316] width 90 height 50
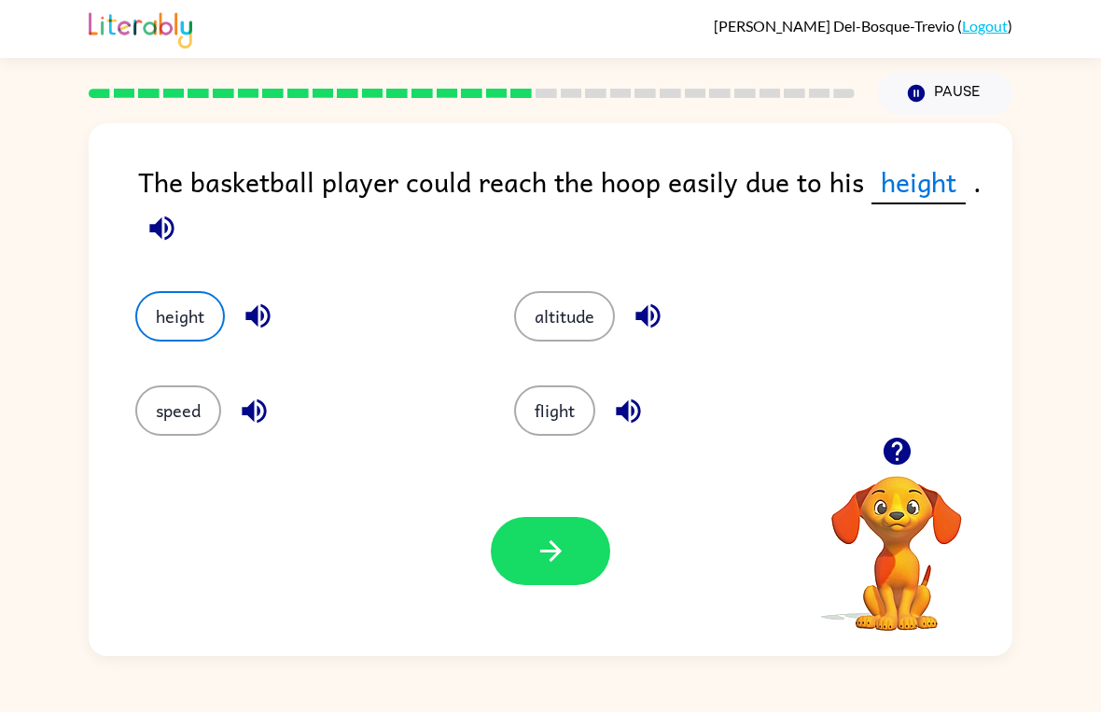
click at [557, 580] on button "button" at bounding box center [550, 551] width 119 height 68
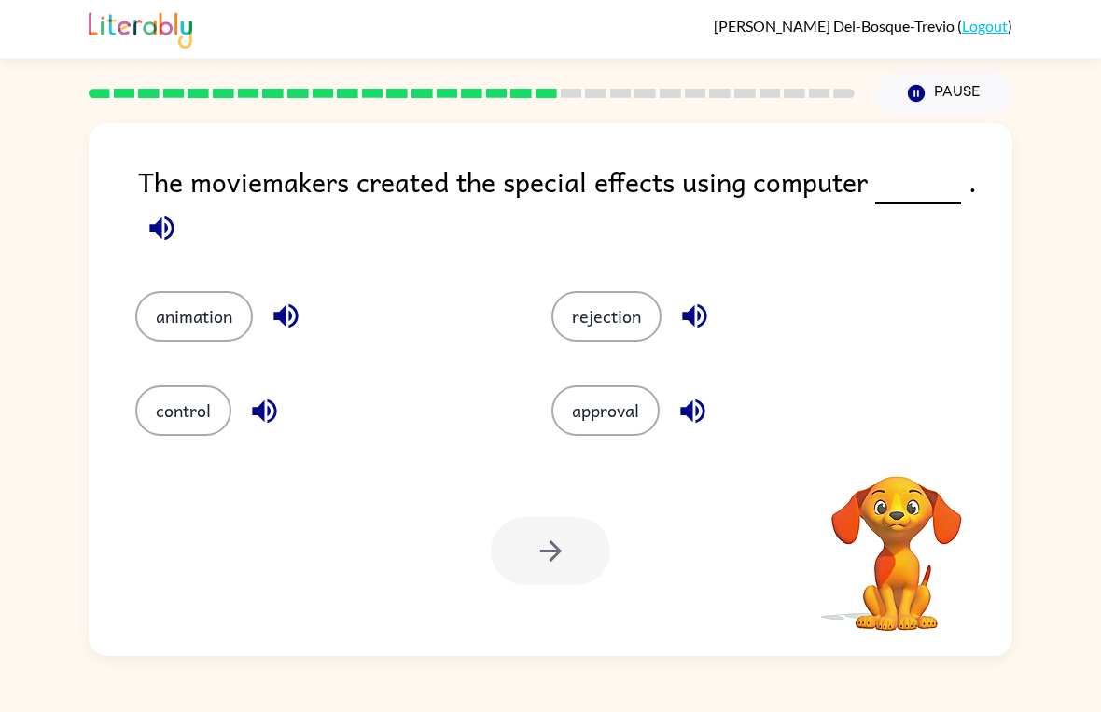
click at [536, 538] on div at bounding box center [550, 551] width 119 height 68
click at [221, 312] on button "animation" at bounding box center [194, 316] width 118 height 50
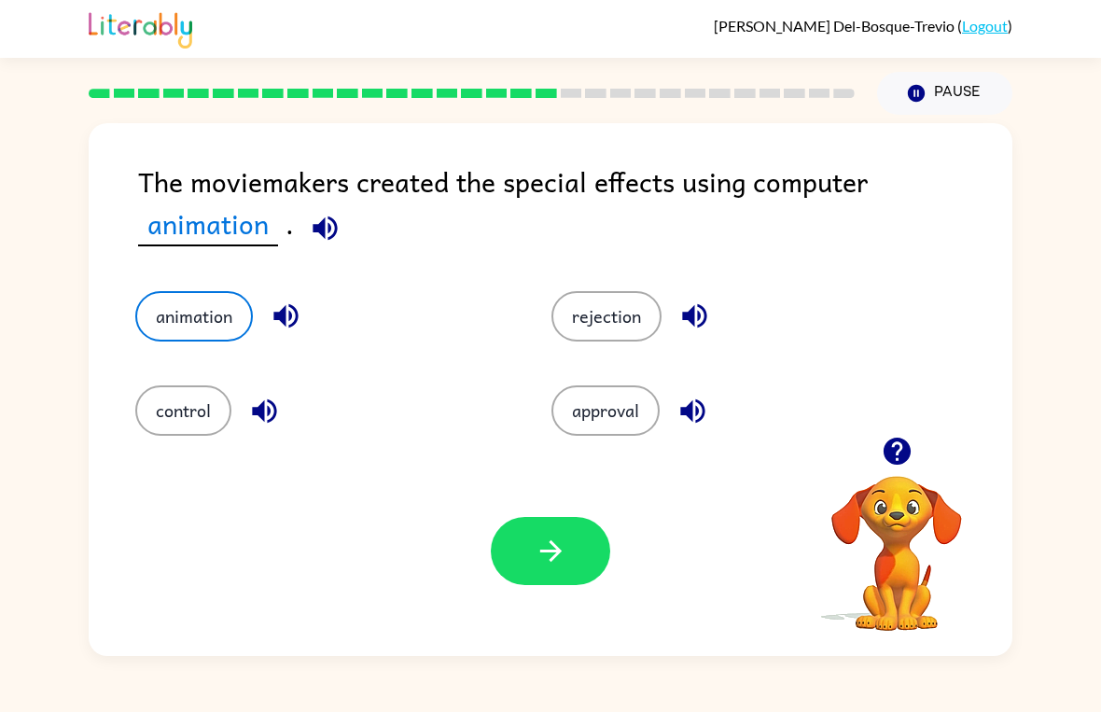
click at [574, 542] on button "button" at bounding box center [550, 551] width 119 height 68
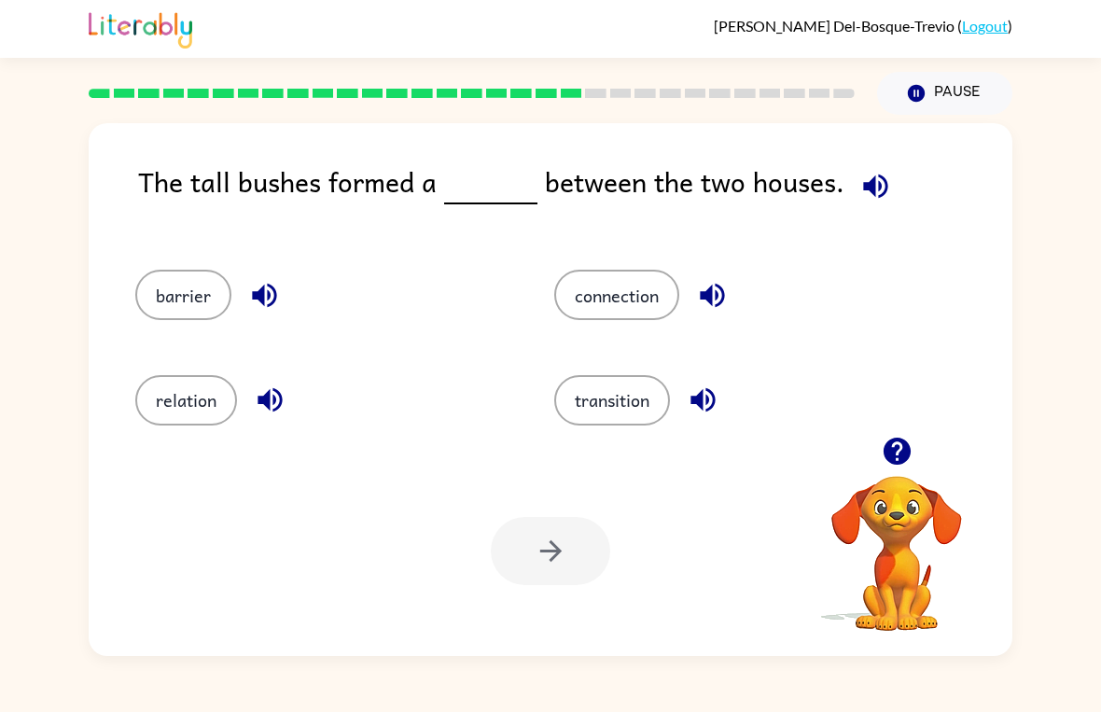
click at [621, 297] on button "connection" at bounding box center [616, 295] width 125 height 50
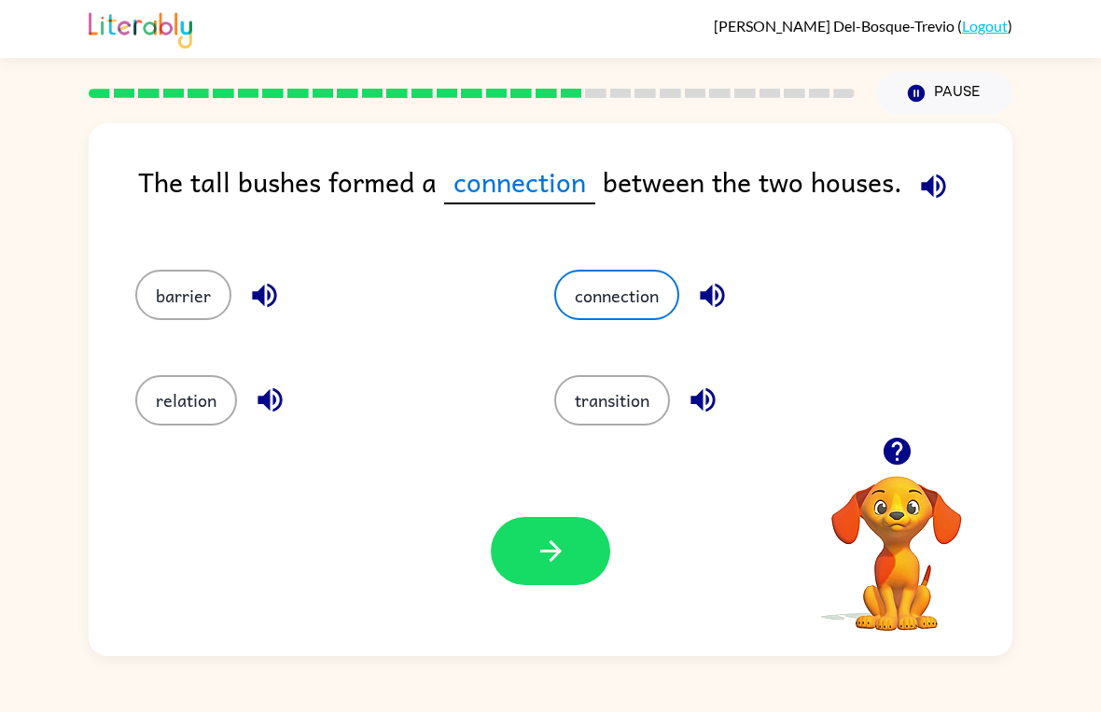
click at [560, 560] on icon "button" at bounding box center [551, 551] width 33 height 33
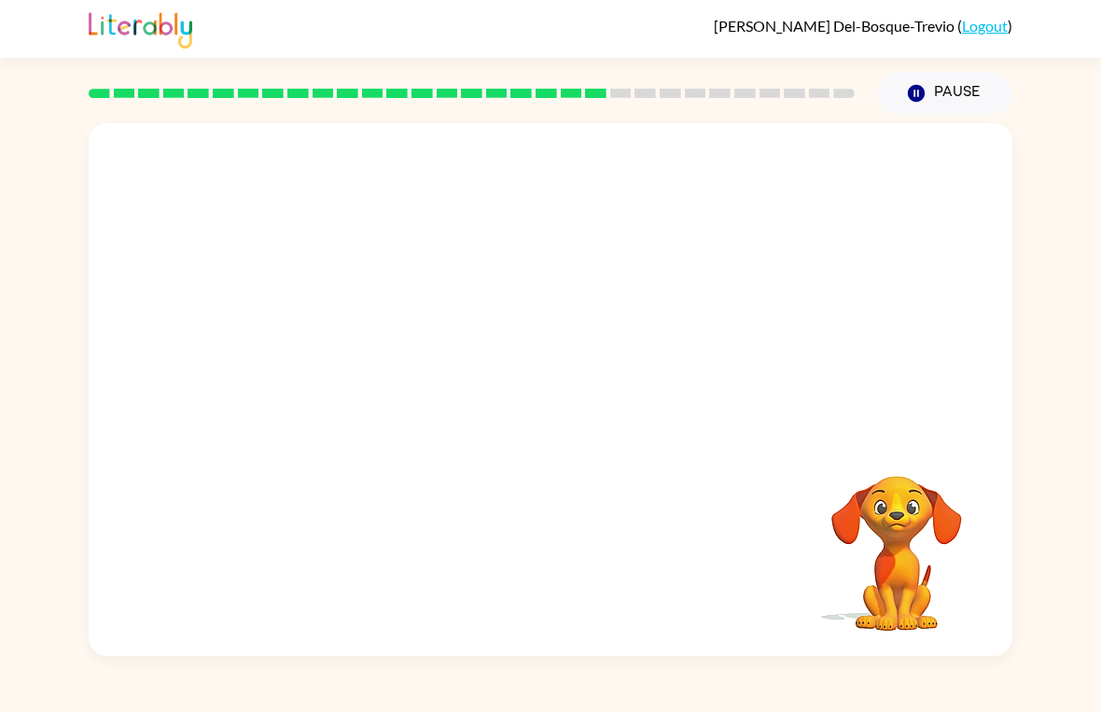
click at [382, 393] on video "Your browser must support playing .mp4 files to use Literably. Please try using…" at bounding box center [551, 279] width 924 height 313
click at [386, 393] on video "Your browser must support playing .mp4 files to use Literably. Please try using…" at bounding box center [551, 279] width 924 height 313
click at [386, 392] on video "Your browser must support playing .mp4 files to use Literably. Please try using…" at bounding box center [551, 279] width 924 height 313
click at [383, 393] on video "Your browser must support playing .mp4 files to use Literably. Please try using…" at bounding box center [551, 279] width 924 height 313
click at [373, 410] on video "Your browser must support playing .mp4 files to use Literably. Please try using…" at bounding box center [551, 279] width 924 height 313
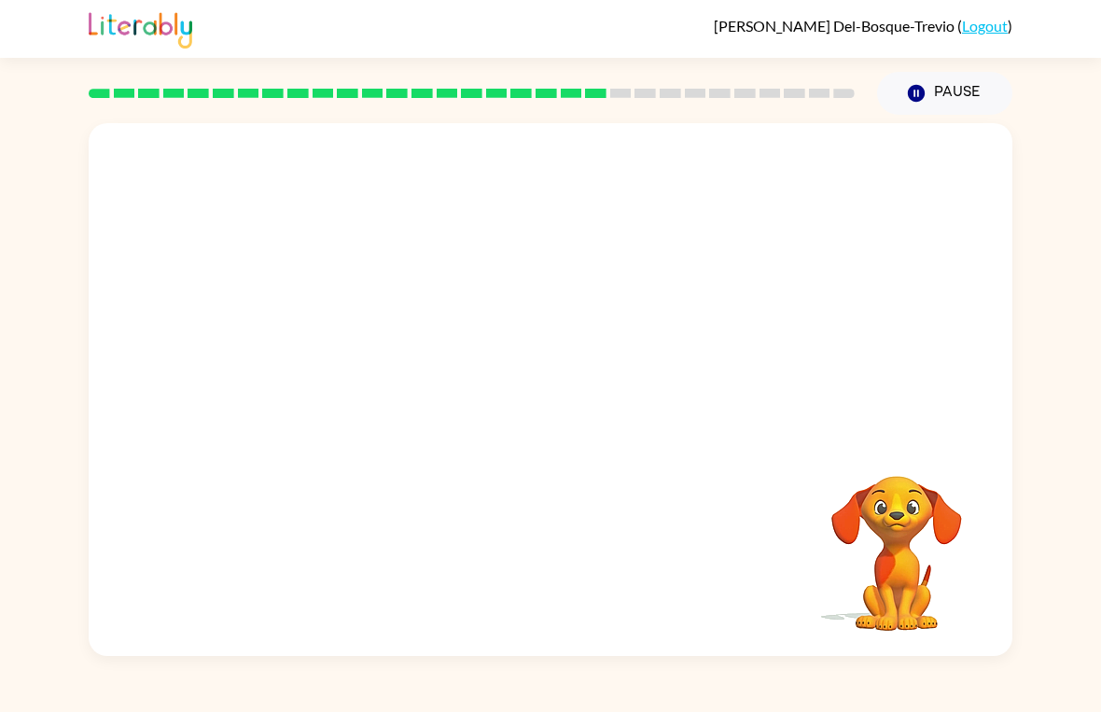
click at [375, 386] on video "Your browser must support playing .mp4 files to use Literably. Please try using…" at bounding box center [551, 279] width 924 height 313
click at [386, 366] on video "Your browser must support playing .mp4 files to use Literably. Please try using…" at bounding box center [551, 279] width 924 height 313
click at [388, 329] on video "Your browser must support playing .mp4 files to use Literably. Please try using…" at bounding box center [551, 279] width 924 height 313
click at [404, 388] on video "Your browser must support playing .mp4 files to use Literably. Please try using…" at bounding box center [551, 279] width 924 height 313
click at [370, 430] on video "Your browser must support playing .mp4 files to use Literably. Please try using…" at bounding box center [551, 279] width 924 height 313
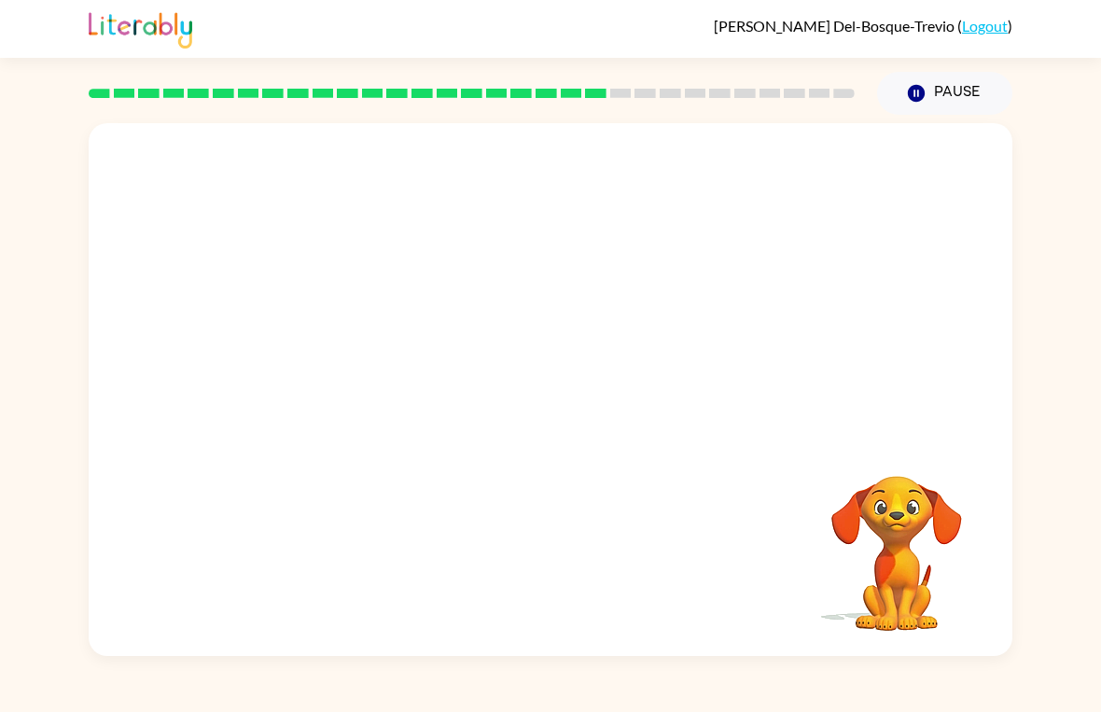
click at [413, 372] on video "Your browser must support playing .mp4 files to use Literably. Please try using…" at bounding box center [551, 279] width 924 height 313
click at [553, 411] on icon "button" at bounding box center [551, 399] width 33 height 33
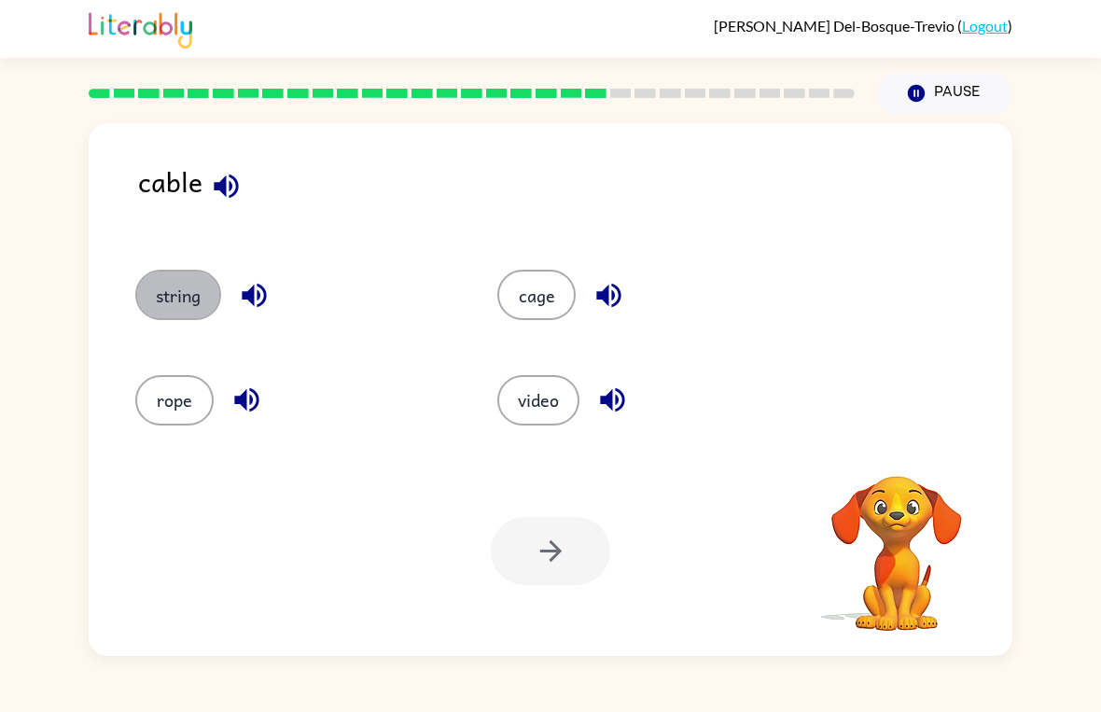
click at [157, 277] on button "string" at bounding box center [178, 295] width 86 height 50
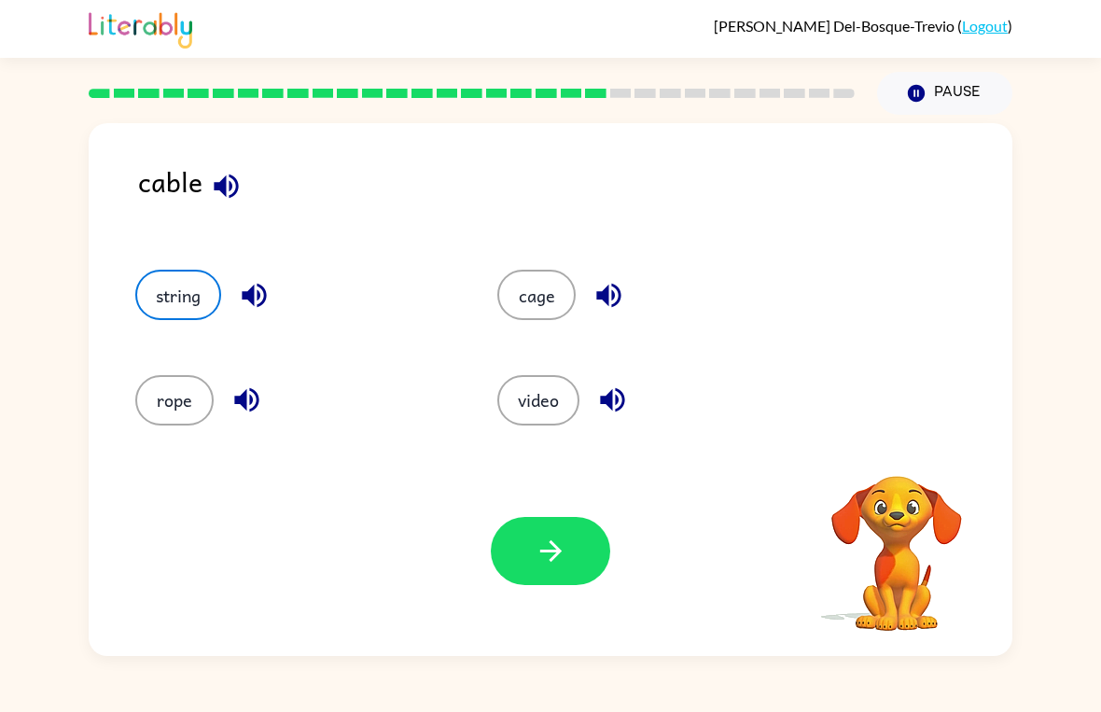
click at [578, 569] on button "button" at bounding box center [550, 551] width 119 height 68
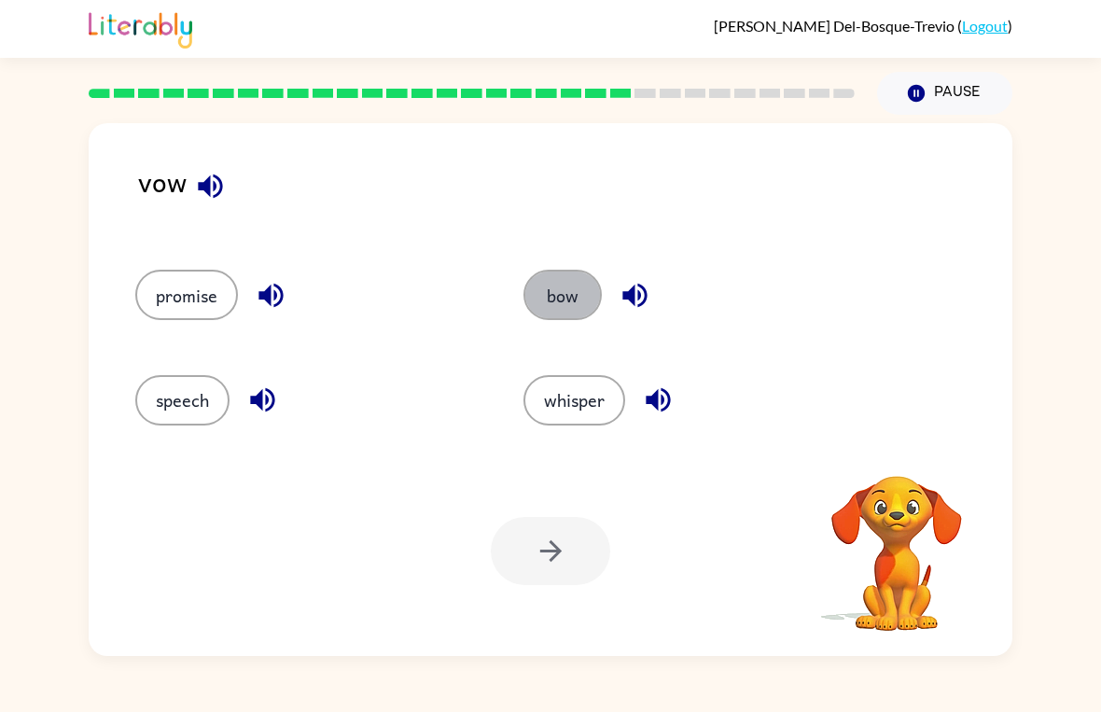
click at [569, 306] on button "bow" at bounding box center [562, 295] width 78 height 50
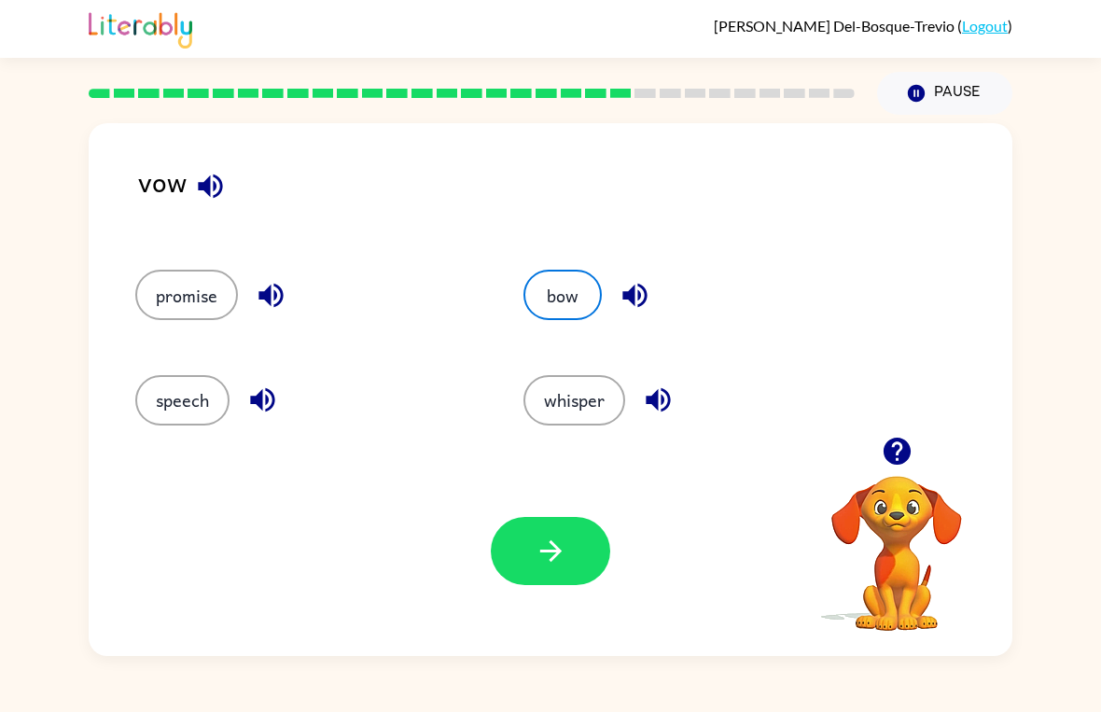
click at [568, 561] on button "button" at bounding box center [550, 551] width 119 height 68
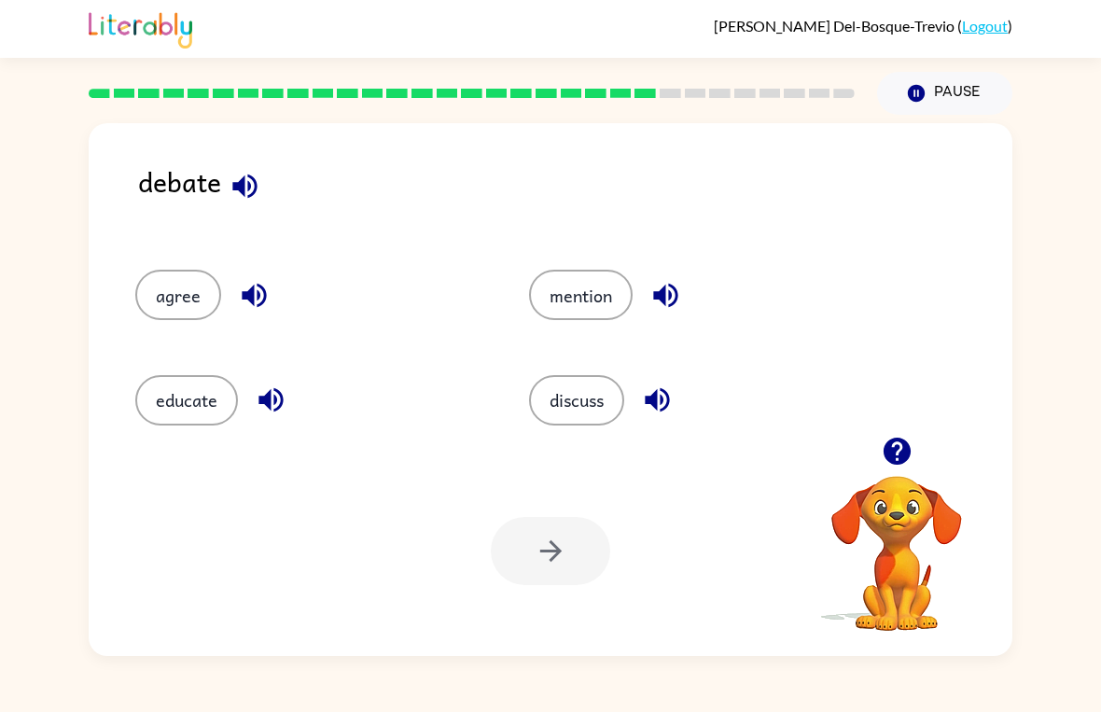
click at [588, 401] on button "discuss" at bounding box center [576, 400] width 95 height 50
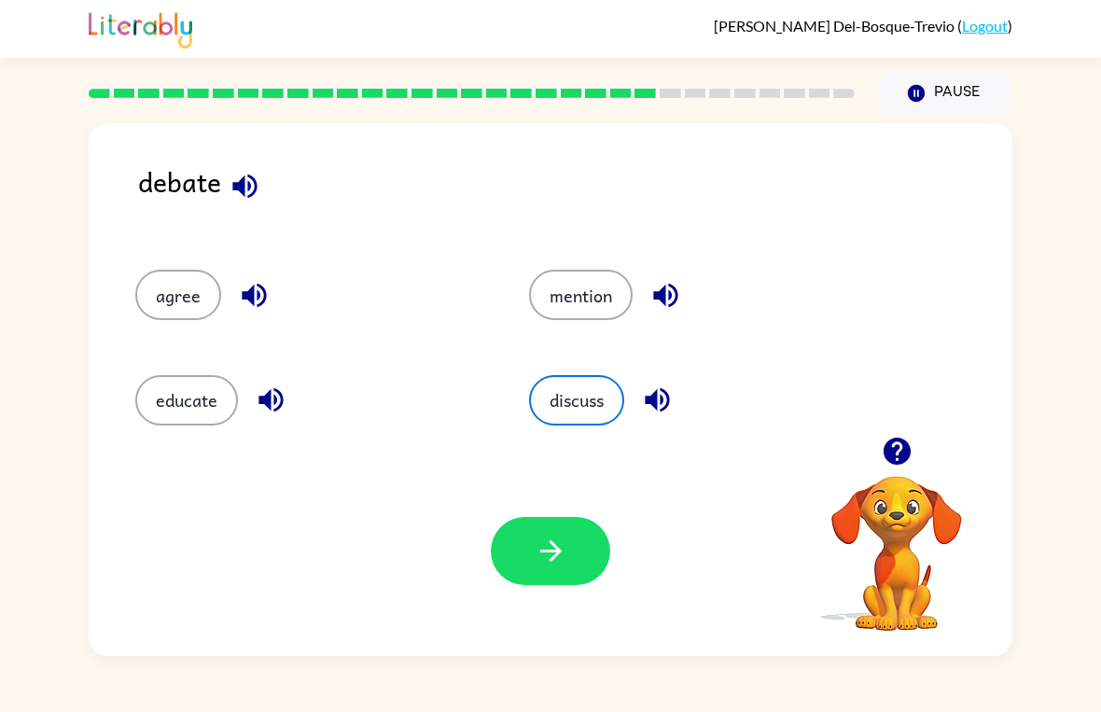
click at [525, 584] on button "button" at bounding box center [550, 551] width 119 height 68
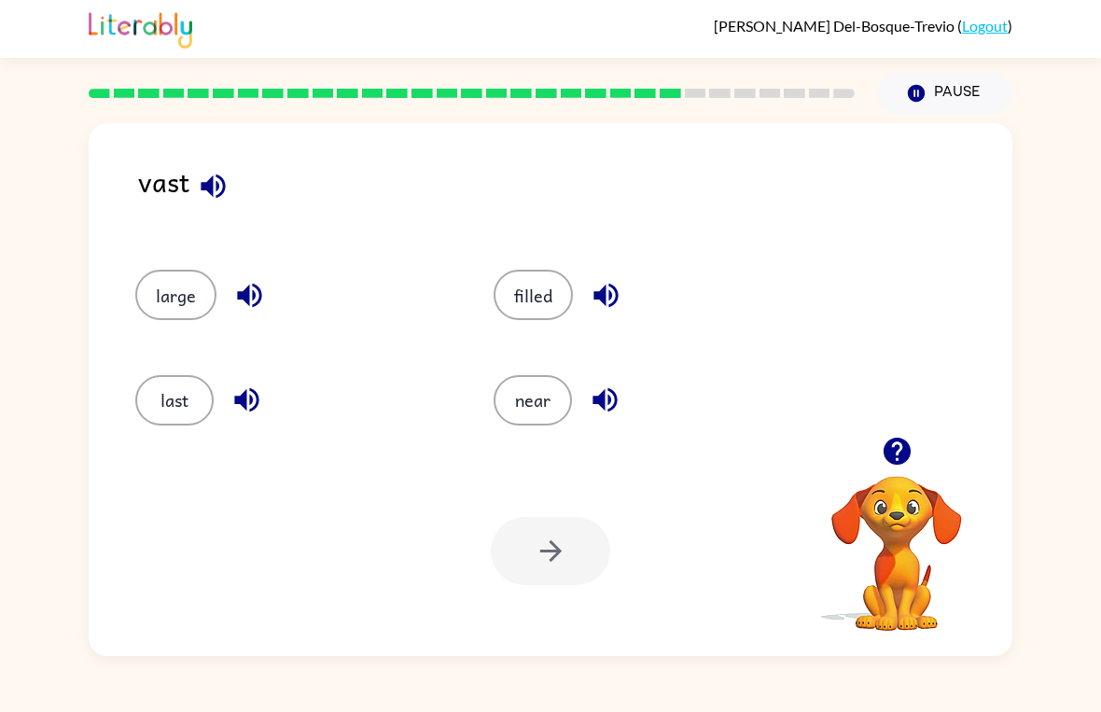
click at [543, 318] on button "filled" at bounding box center [533, 295] width 79 height 50
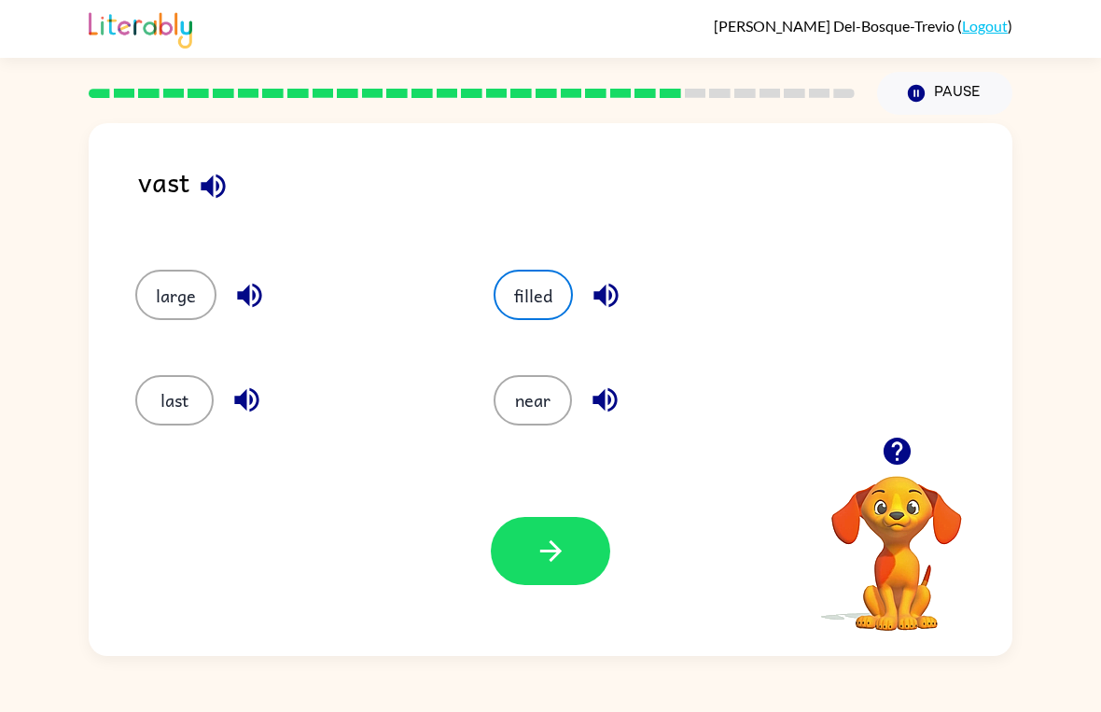
click at [571, 572] on button "button" at bounding box center [550, 551] width 119 height 68
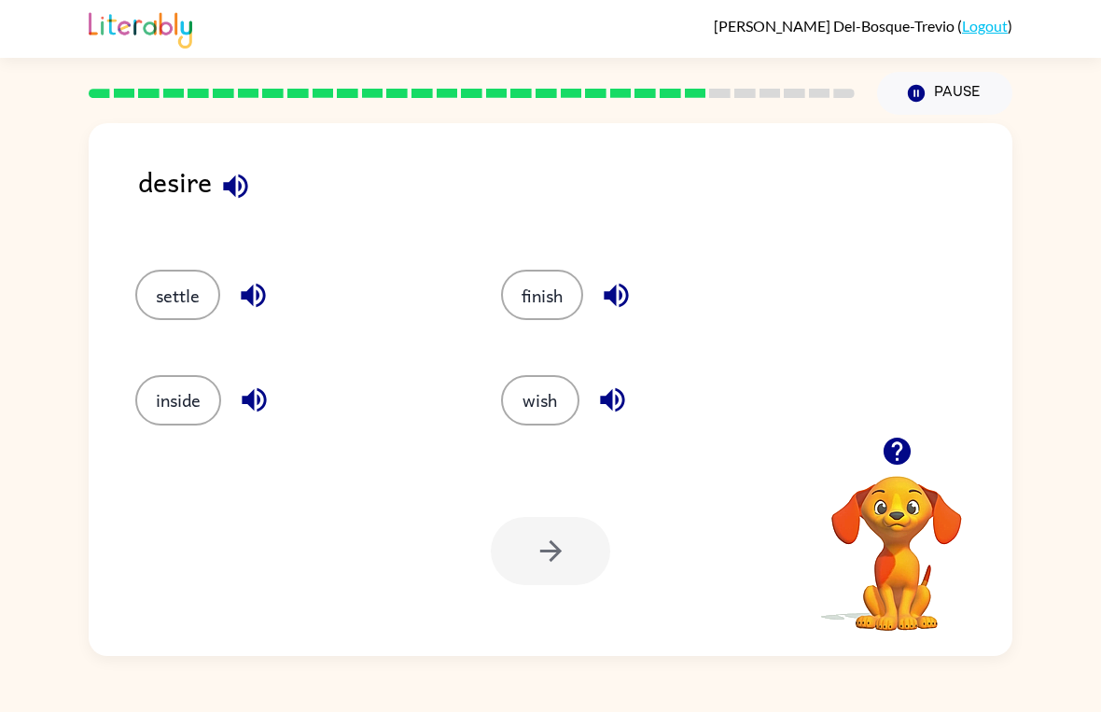
click at [525, 399] on button "wish" at bounding box center [540, 400] width 78 height 50
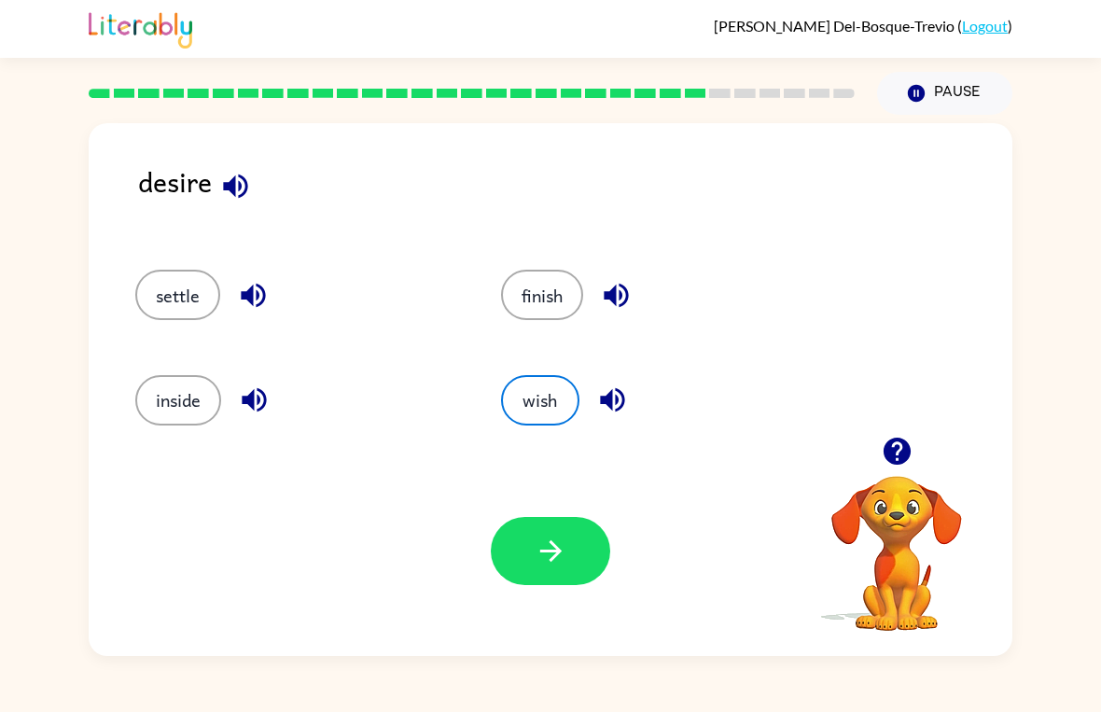
click at [557, 531] on button "button" at bounding box center [550, 551] width 119 height 68
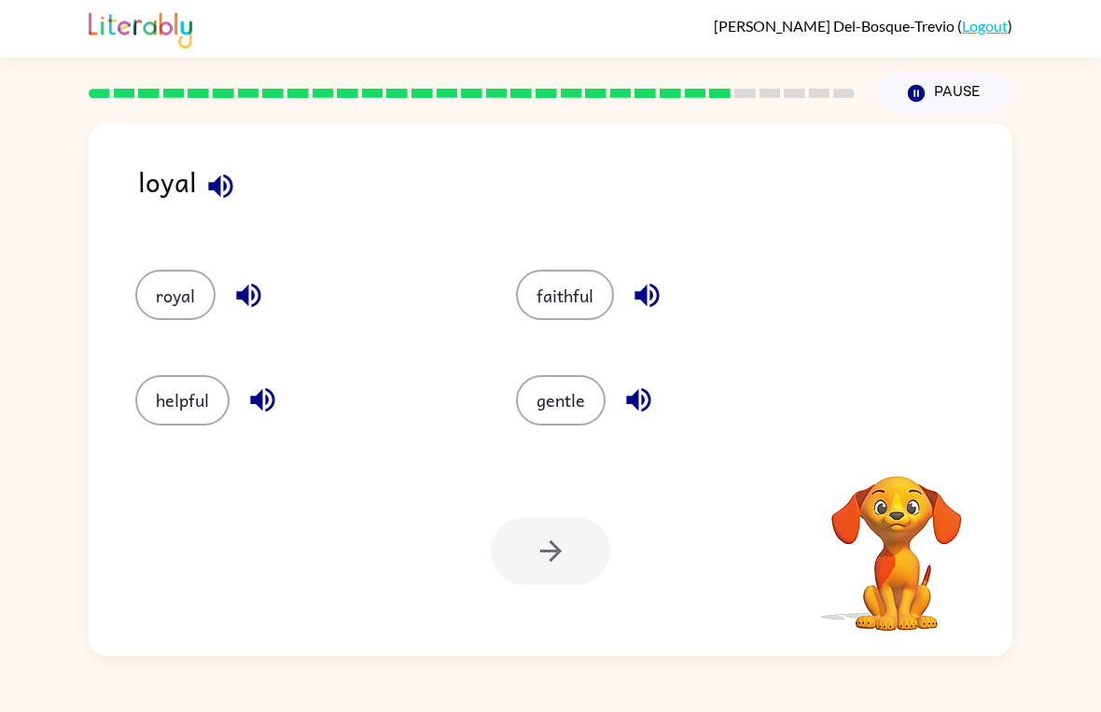
click at [572, 393] on button "gentle" at bounding box center [561, 400] width 90 height 50
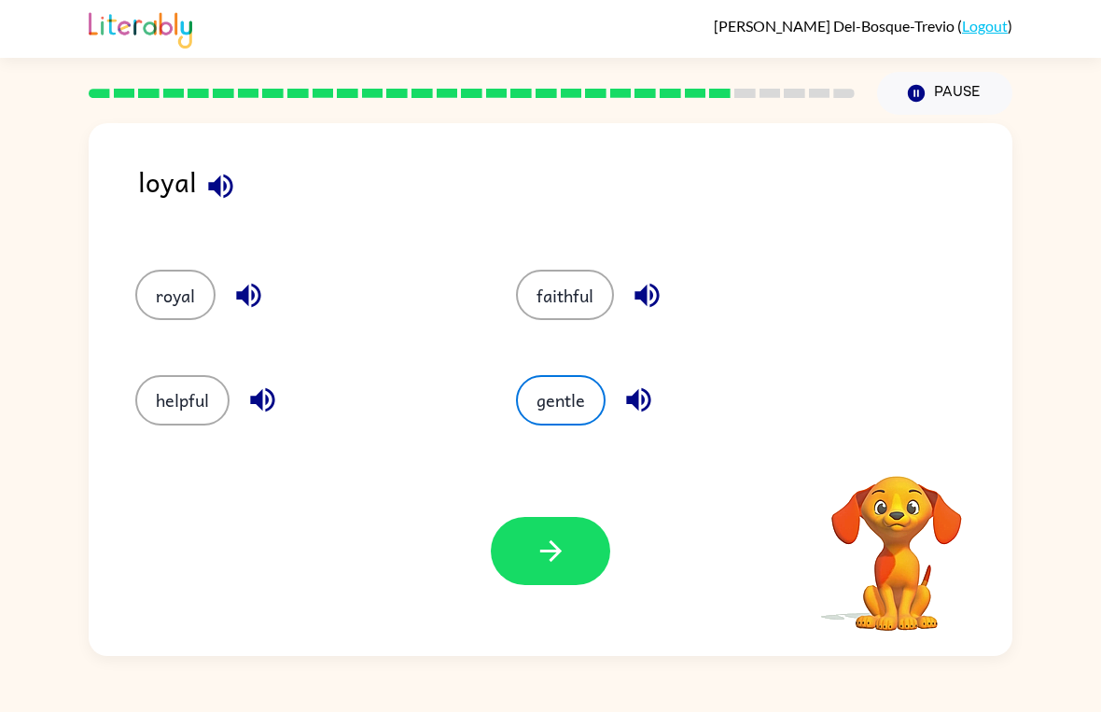
click at [519, 579] on button "button" at bounding box center [550, 551] width 119 height 68
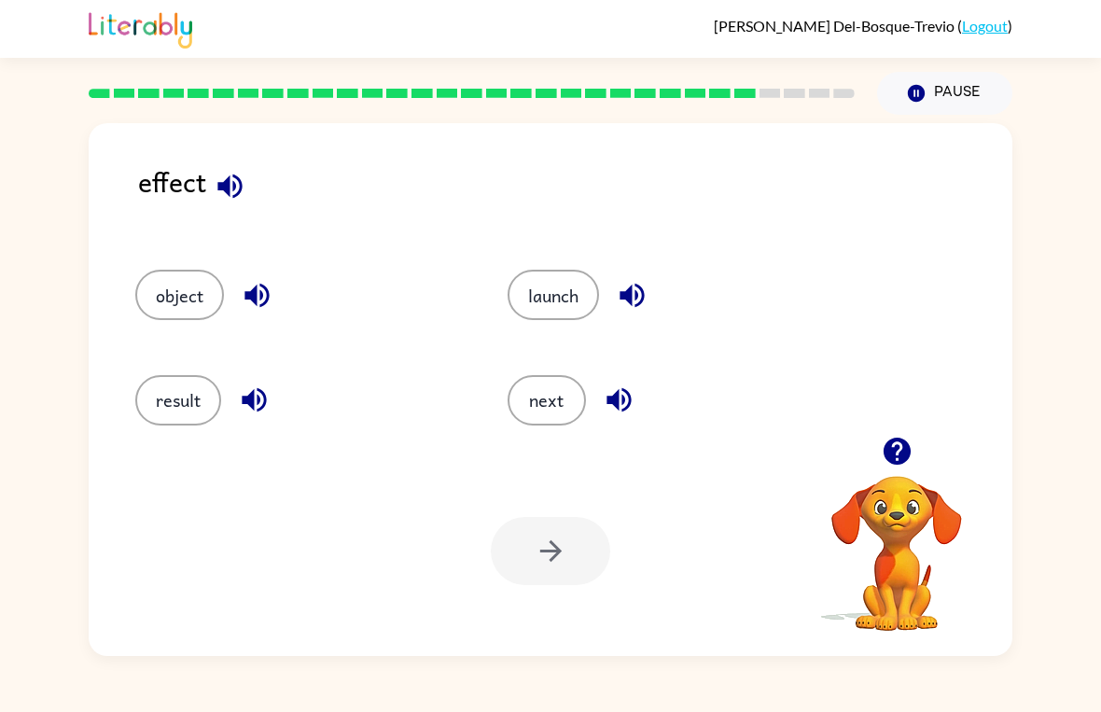
click at [1085, 385] on div "effect object launch result next Your browser must support playing .mp4 files t…" at bounding box center [550, 385] width 1101 height 541
click at [199, 296] on button "object" at bounding box center [179, 295] width 89 height 50
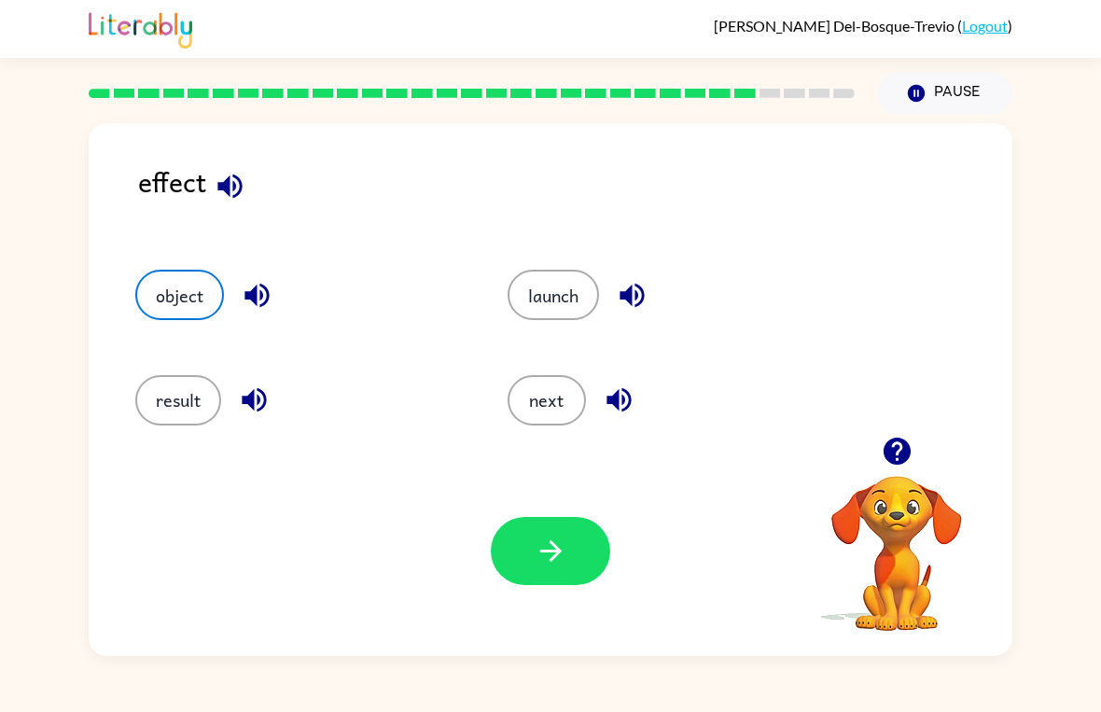
click at [562, 550] on icon "button" at bounding box center [551, 551] width 33 height 33
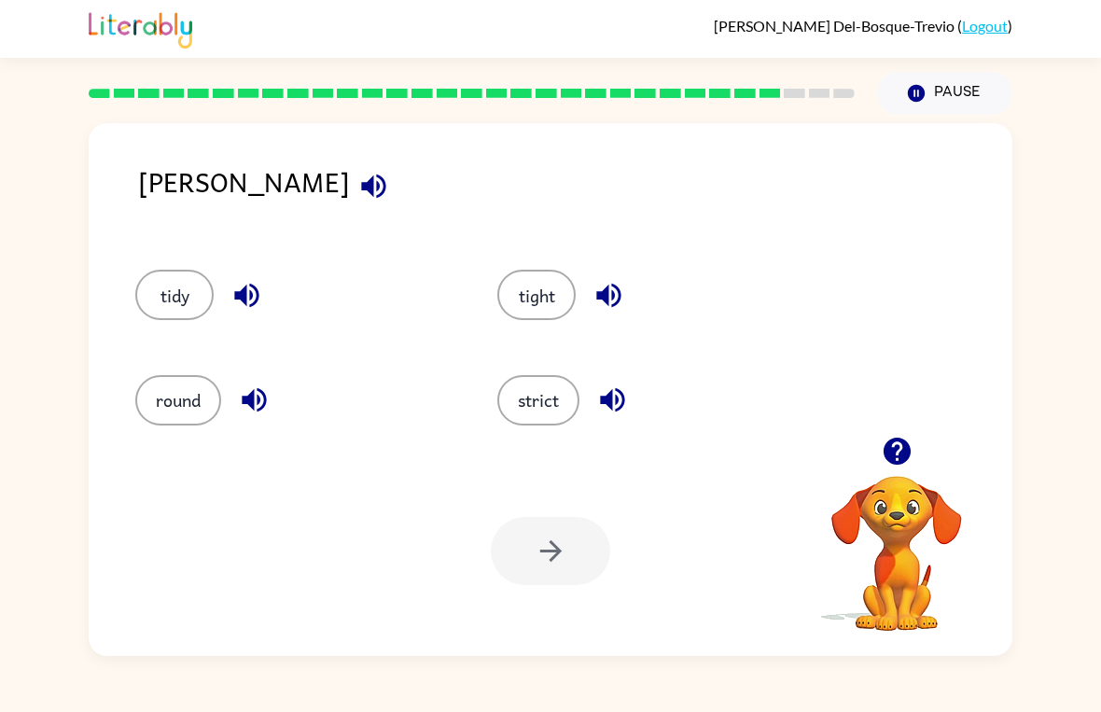
click at [179, 299] on button "tidy" at bounding box center [174, 295] width 78 height 50
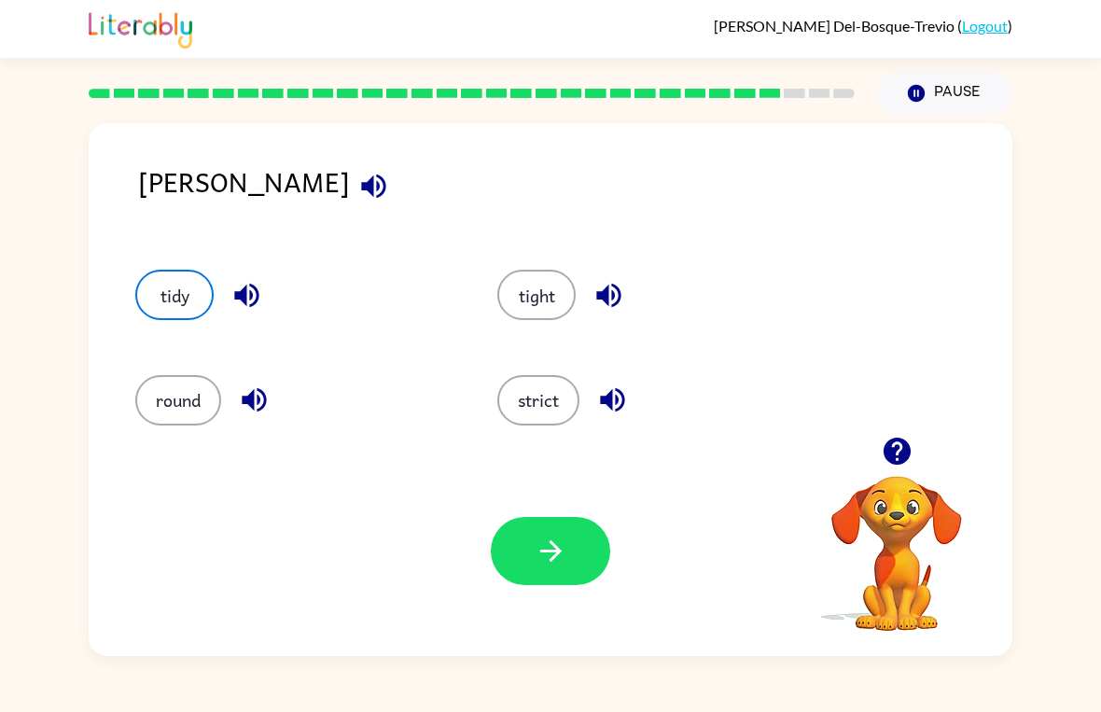
click at [556, 533] on button "button" at bounding box center [550, 551] width 119 height 68
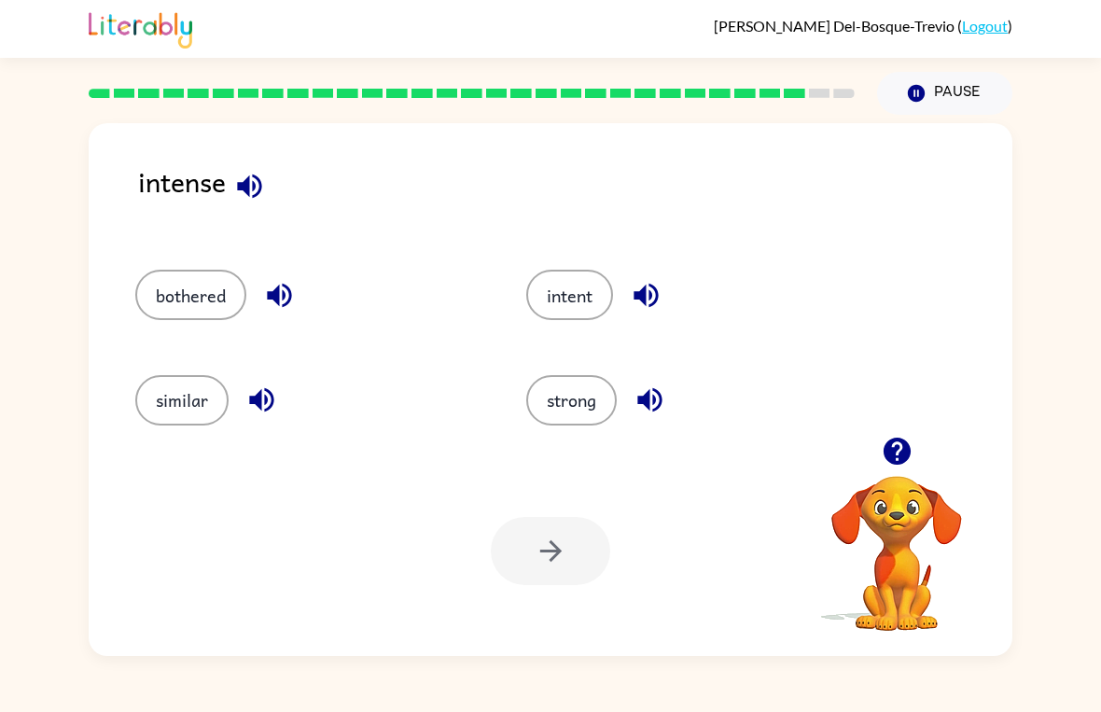
click at [597, 391] on button "strong" at bounding box center [571, 400] width 91 height 50
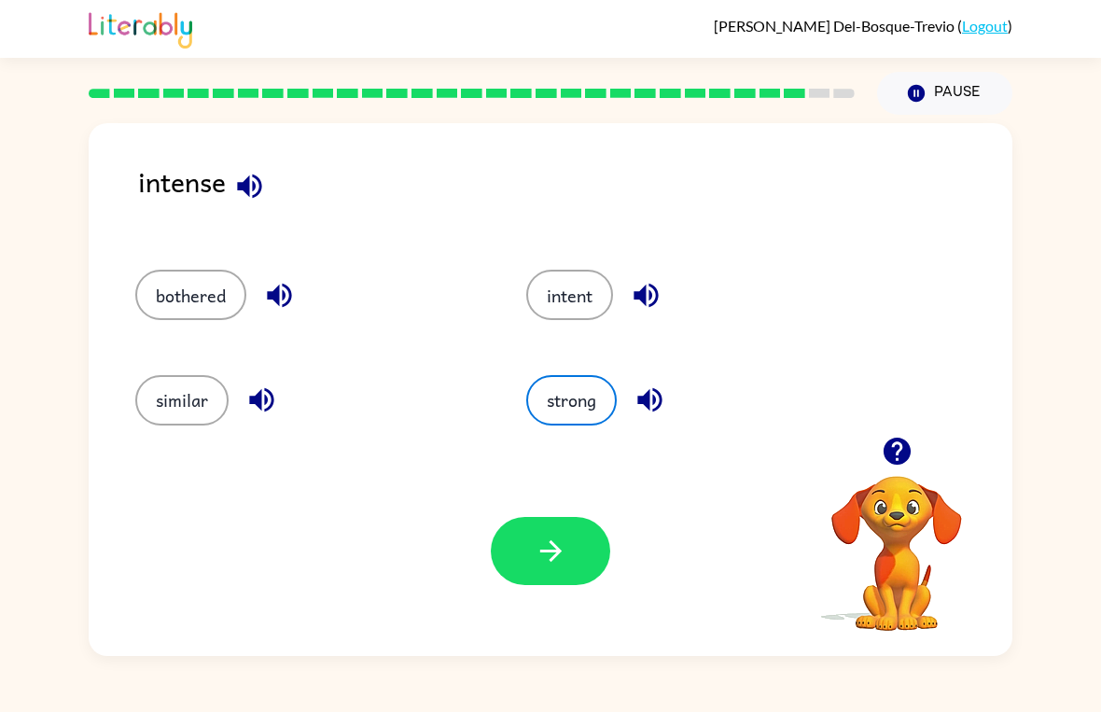
click at [580, 583] on button "button" at bounding box center [550, 551] width 119 height 68
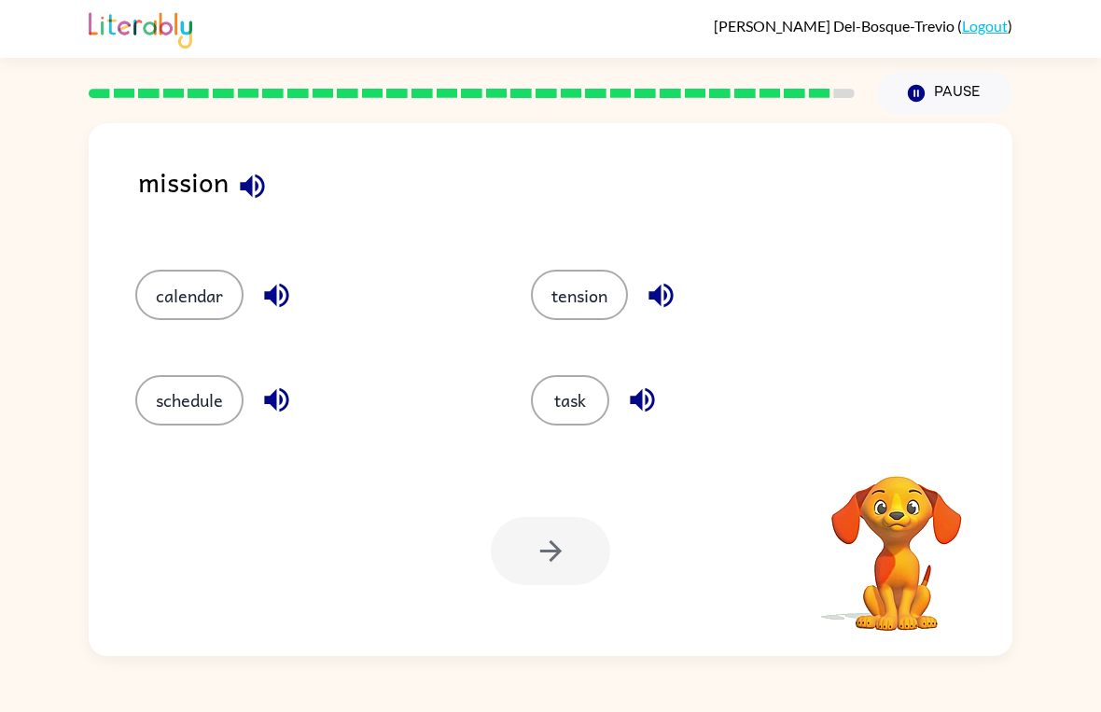
click at [580, 406] on button "task" at bounding box center [570, 400] width 78 height 50
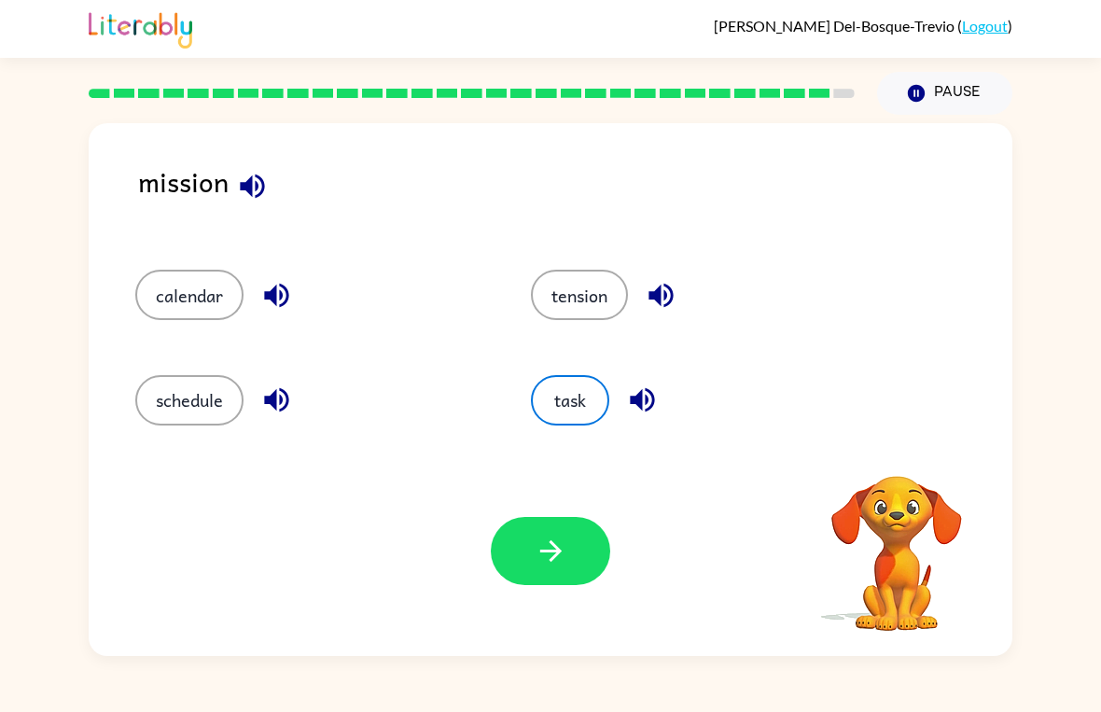
click at [543, 566] on icon "button" at bounding box center [551, 551] width 33 height 33
